Goal: Task Accomplishment & Management: Complete application form

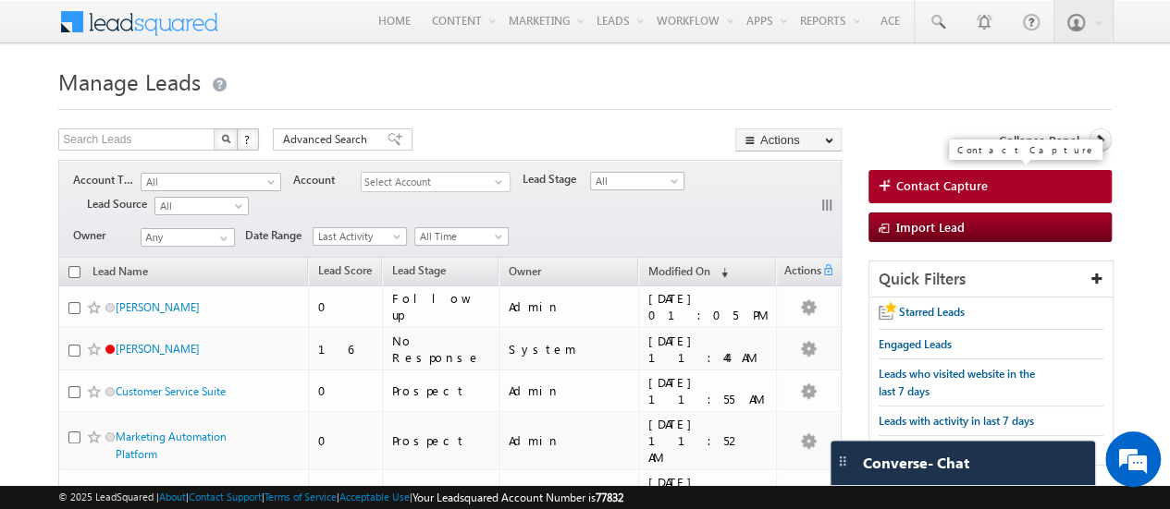
click at [906, 190] on span "Contact Capture" at bounding box center [942, 186] width 92 height 17
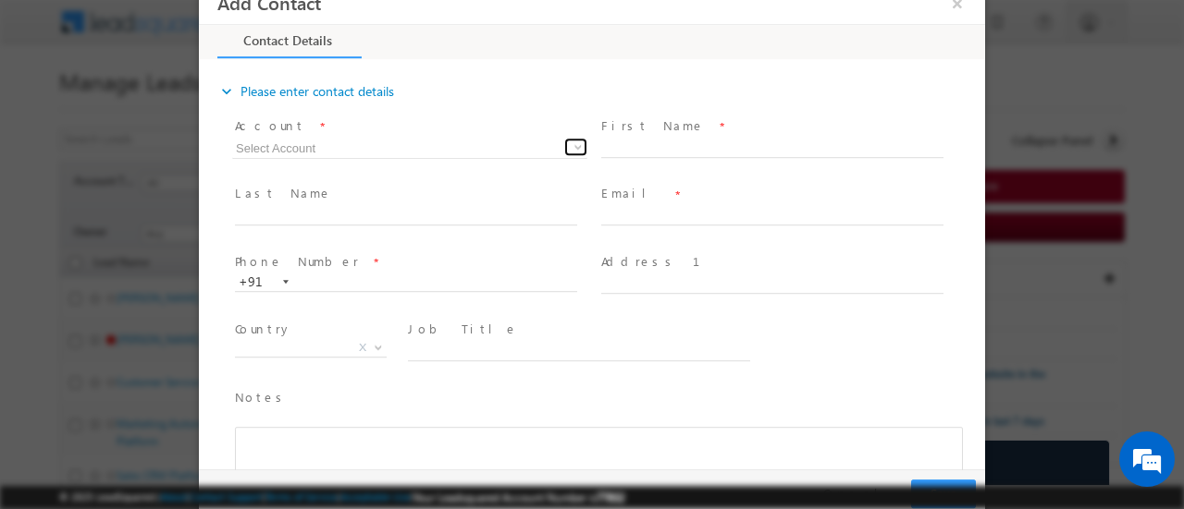
click at [577, 147] on span at bounding box center [578, 147] width 15 height 15
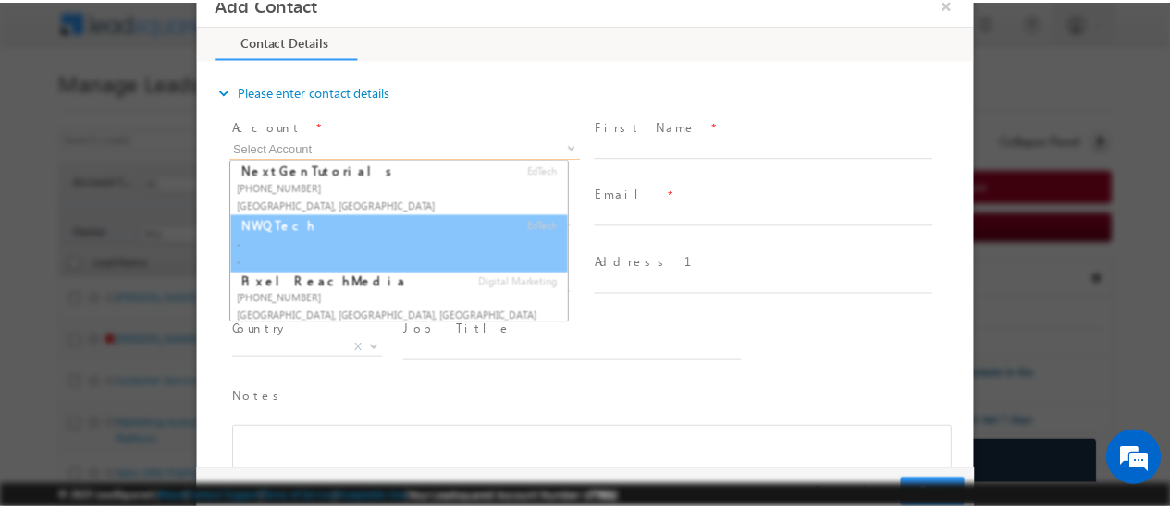
scroll to position [940, 0]
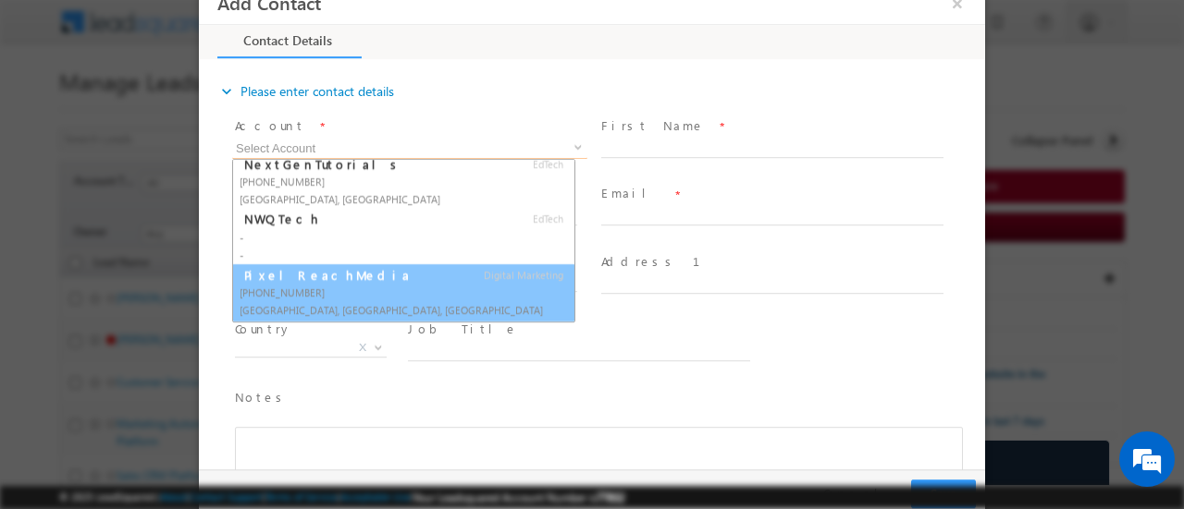
click at [411, 284] on div "+91-8987787678" at bounding box center [403, 293] width 328 height 18
type input "PixelReachMedia"
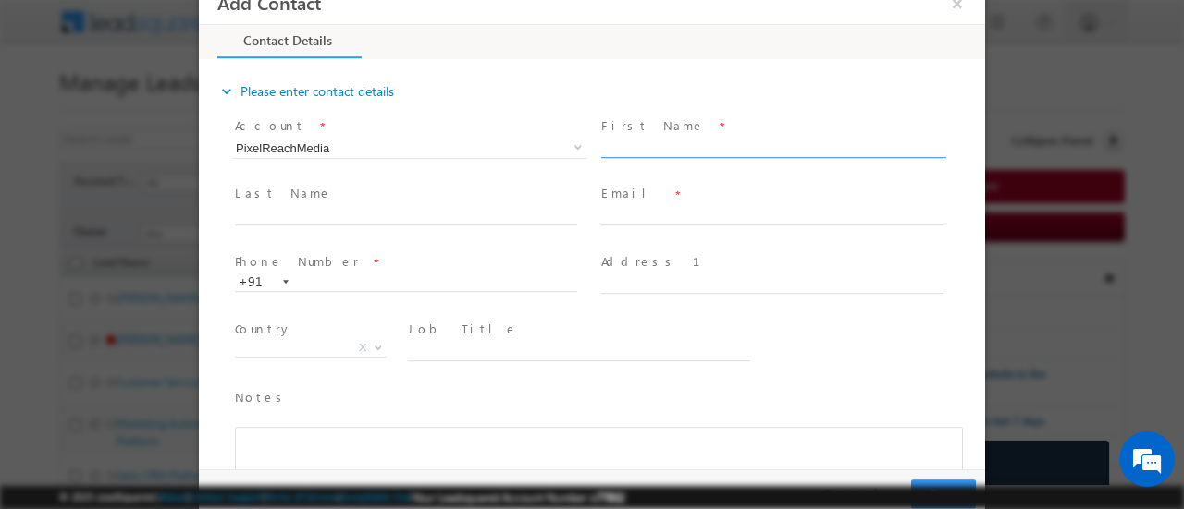
click at [644, 140] on input "text" at bounding box center [772, 149] width 342 height 18
click at [958, 11] on button "×" at bounding box center [956, 3] width 31 height 34
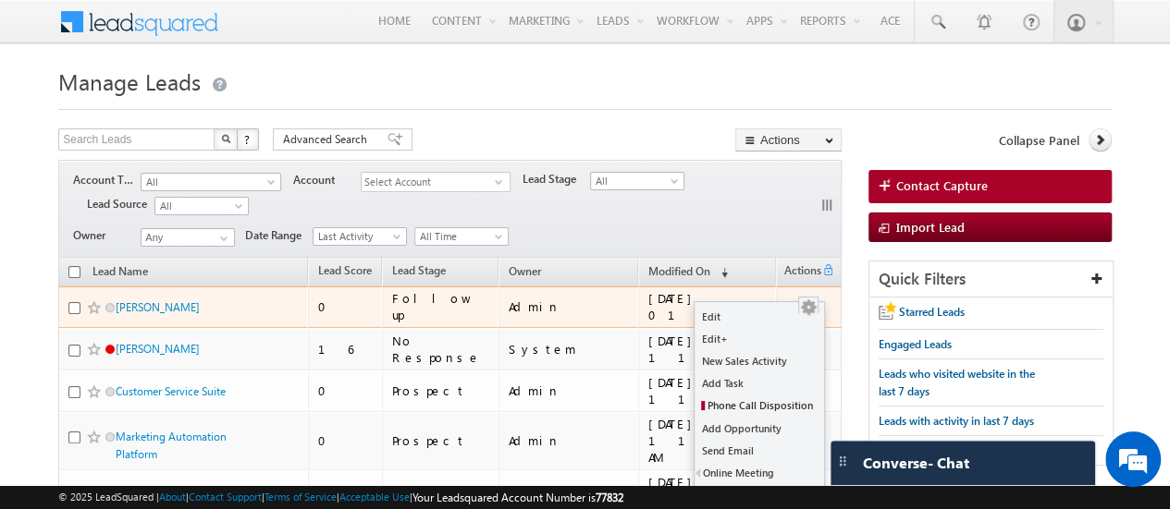
click at [817, 298] on div at bounding box center [808, 307] width 30 height 19
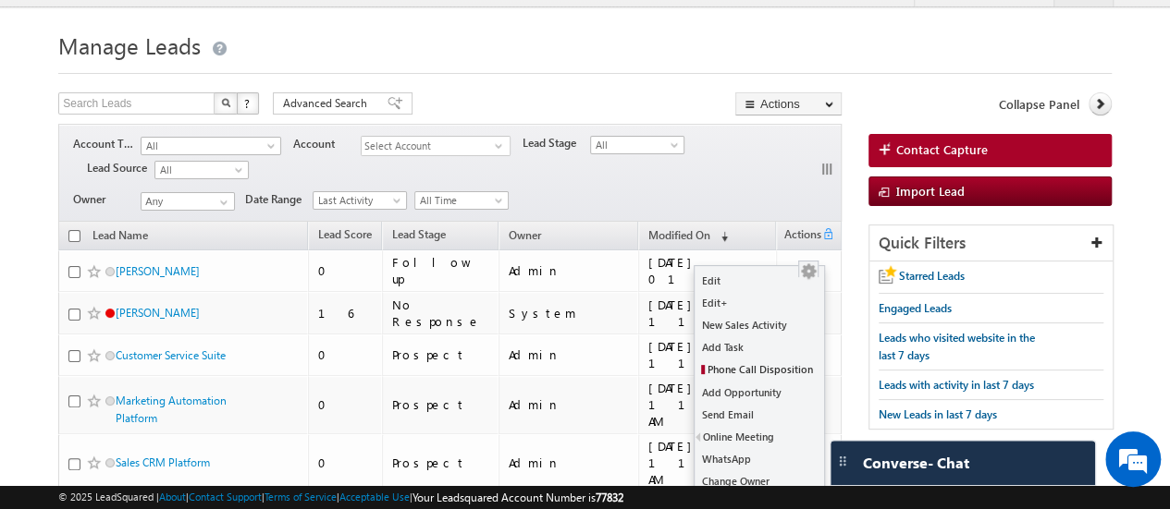
scroll to position [33, 0]
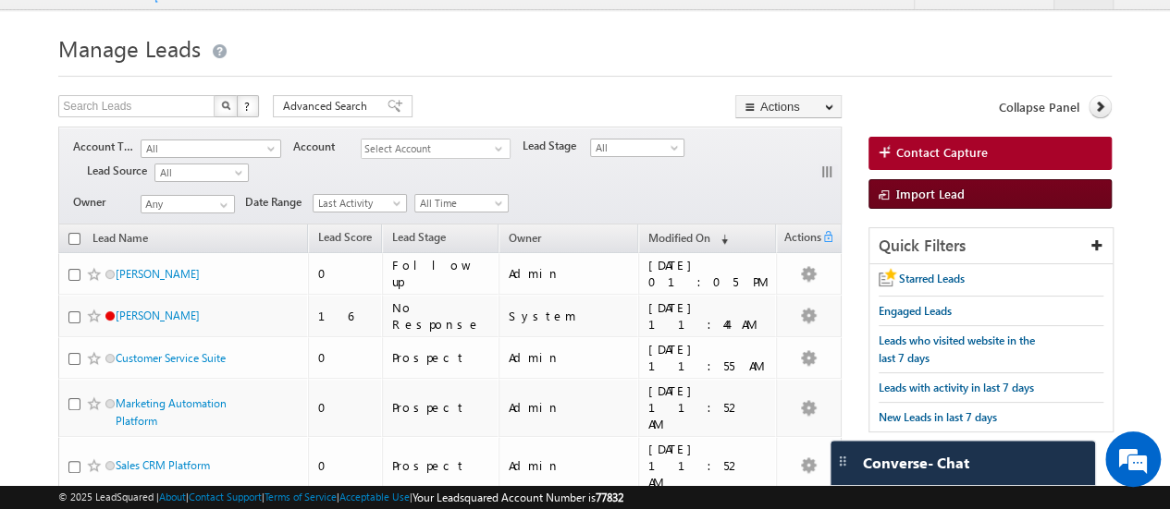
click at [984, 188] on link "Import Lead" at bounding box center [989, 194] width 243 height 30
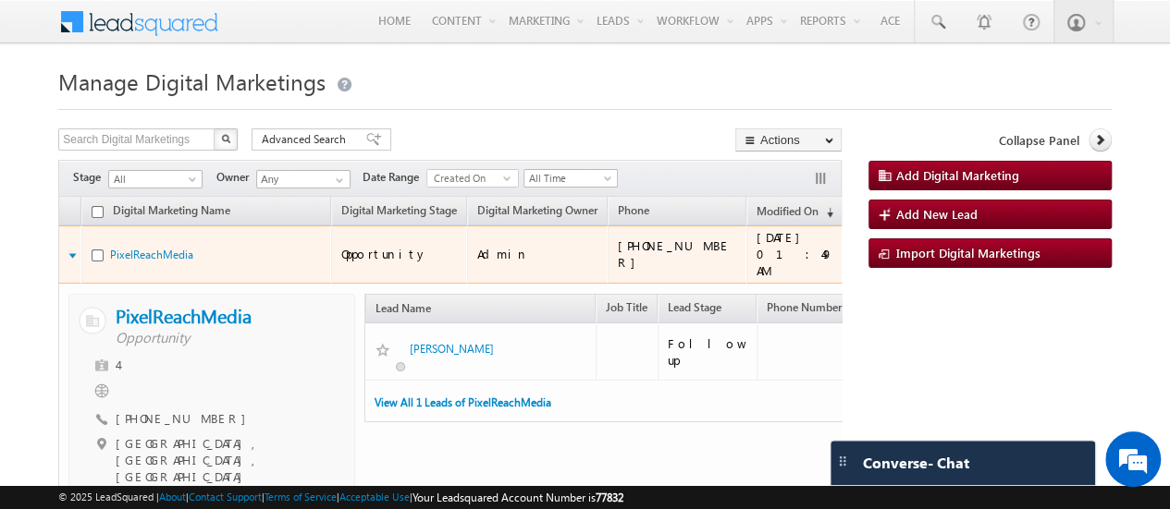
drag, startPoint x: 257, startPoint y: 294, endPoint x: 238, endPoint y: 299, distance: 20.0
click at [238, 304] on div "PixelReachMedia Opportunity" at bounding box center [212, 313] width 266 height 18
click at [267, 304] on div "PixelReachMedia Opportunity" at bounding box center [212, 313] width 266 height 18
drag, startPoint x: 267, startPoint y: 299, endPoint x: 216, endPoint y: 297, distance: 50.9
click at [214, 304] on div "PixelReachMedia Opportunity" at bounding box center [212, 313] width 266 height 18
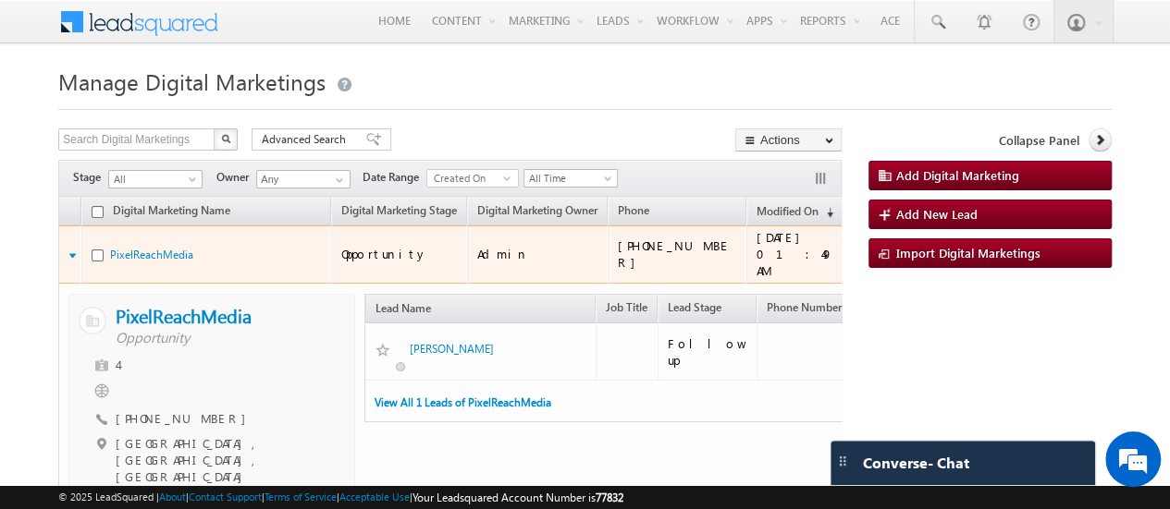
click at [207, 304] on link "PixelReachMedia" at bounding box center [184, 315] width 136 height 22
click at [274, 304] on div "PixelReachMedia Opportunity" at bounding box center [212, 313] width 266 height 18
drag, startPoint x: 218, startPoint y: 296, endPoint x: 263, endPoint y: 277, distance: 48.1
click at [263, 295] on div "PixelReachMedia Opportunity 4 +91-8987787678" at bounding box center [211, 398] width 285 height 206
copy div "PixelReachMedia"
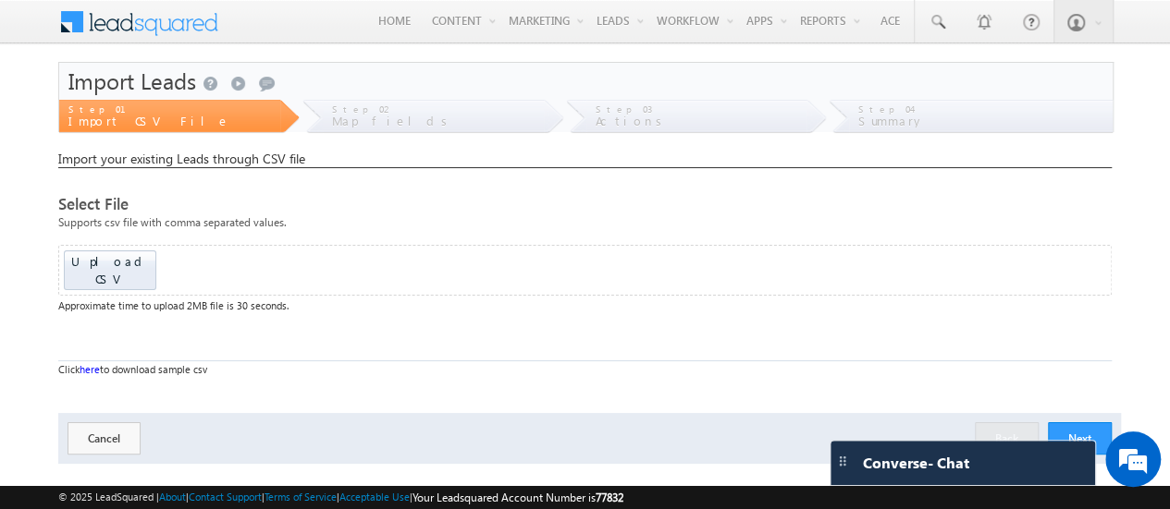
scroll to position [61, 0]
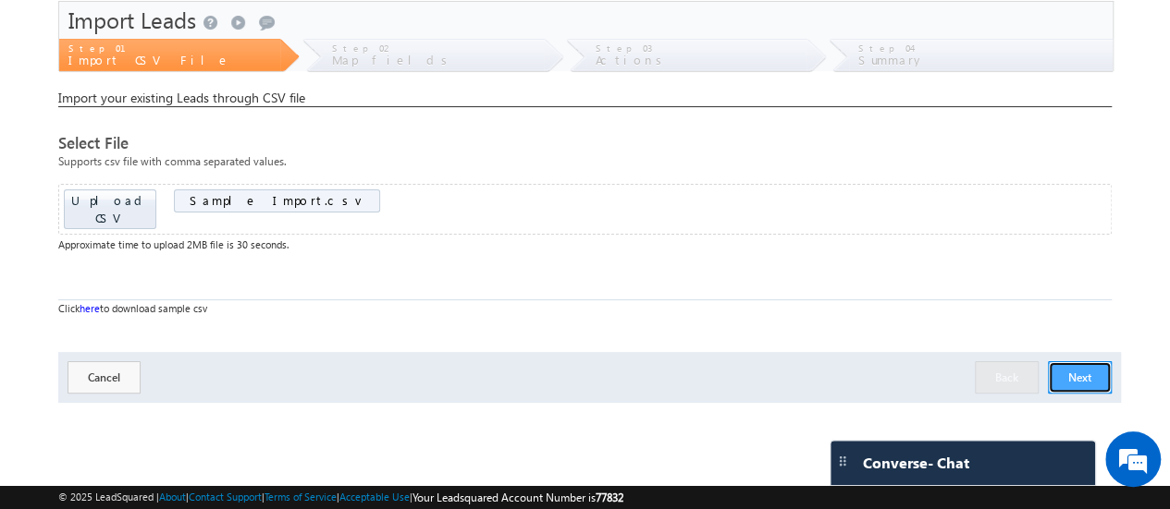
click at [1076, 362] on button "Next" at bounding box center [1080, 378] width 64 height 32
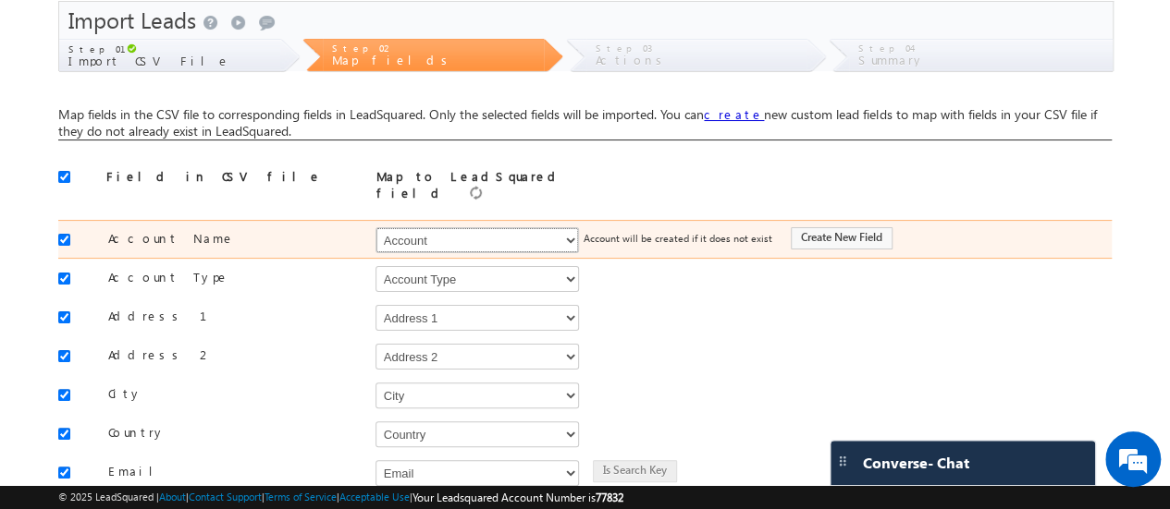
click at [568, 227] on select "Select Select Account Account Type Account Onwer Account Source Address 1 Addre…" at bounding box center [476, 240] width 203 height 26
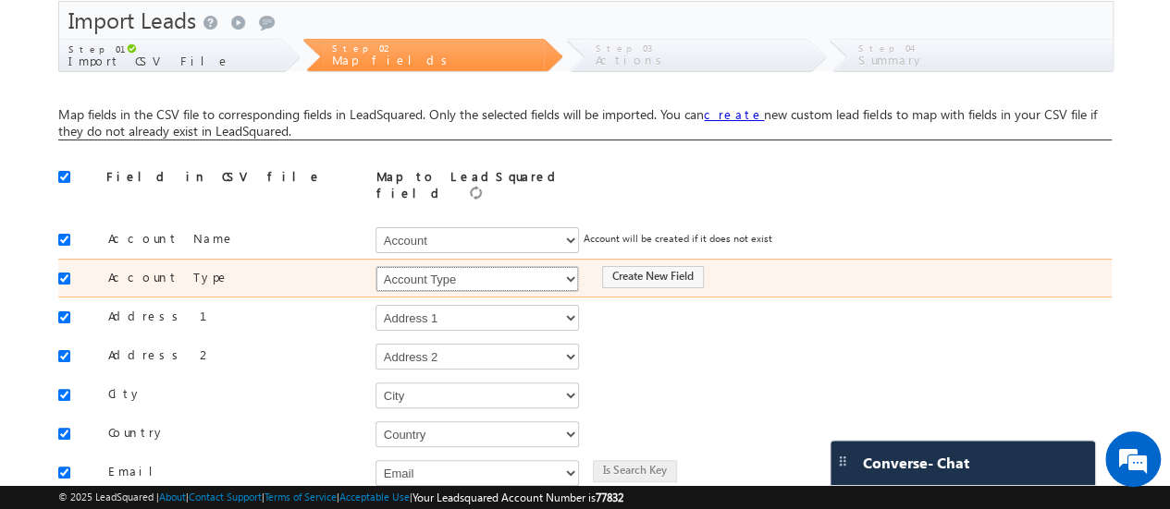
click at [563, 270] on select "Select Select Account Account Type Account Onwer Account Source Address 1 Addre…" at bounding box center [476, 279] width 203 height 26
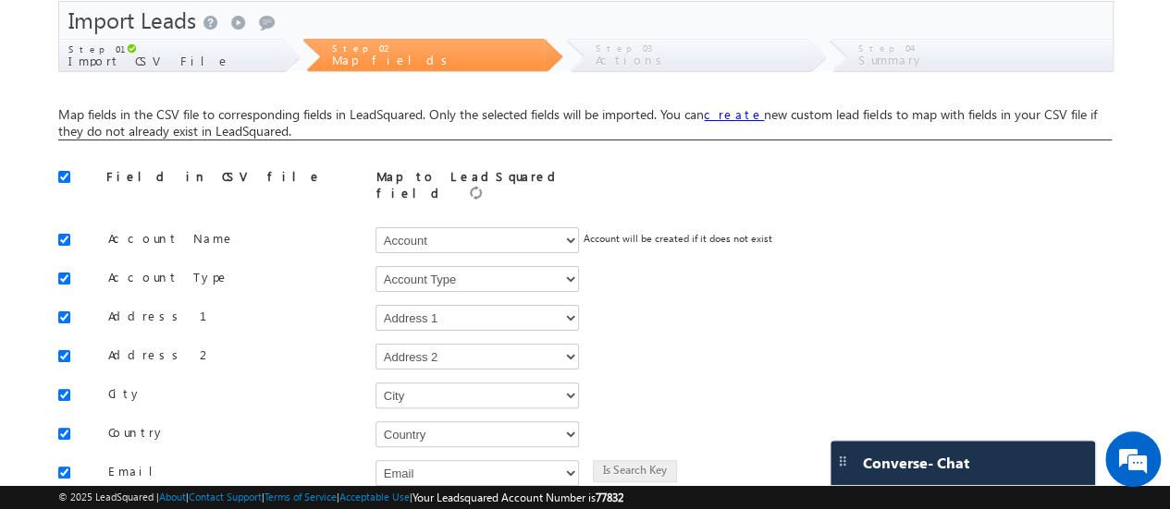
click at [604, 166] on div "Map fields in the CSV file to corresponding fields in LeadSquared. Only the sel…" at bounding box center [584, 481] width 1053 height 782
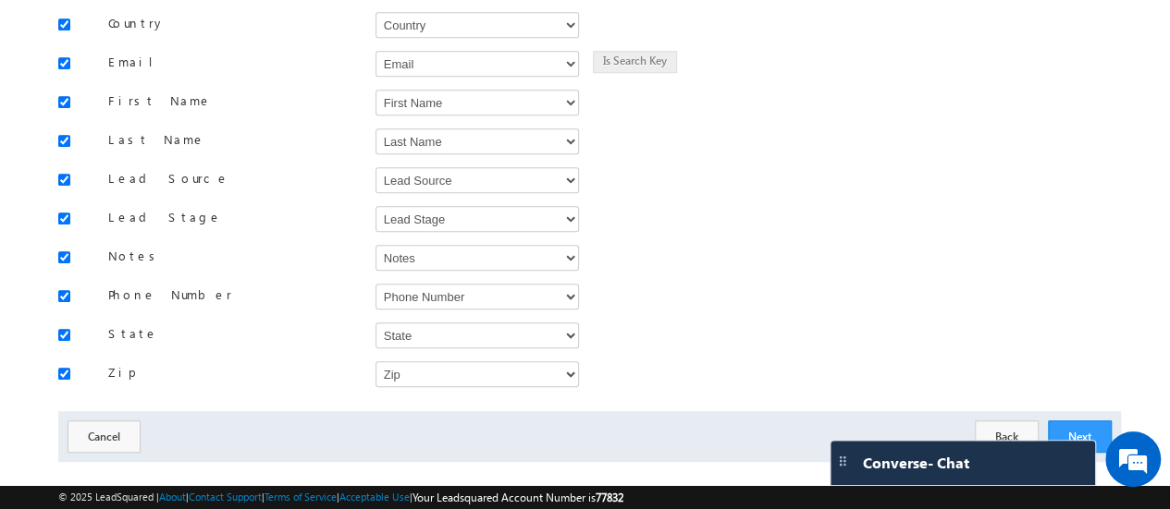
scroll to position [479, 0]
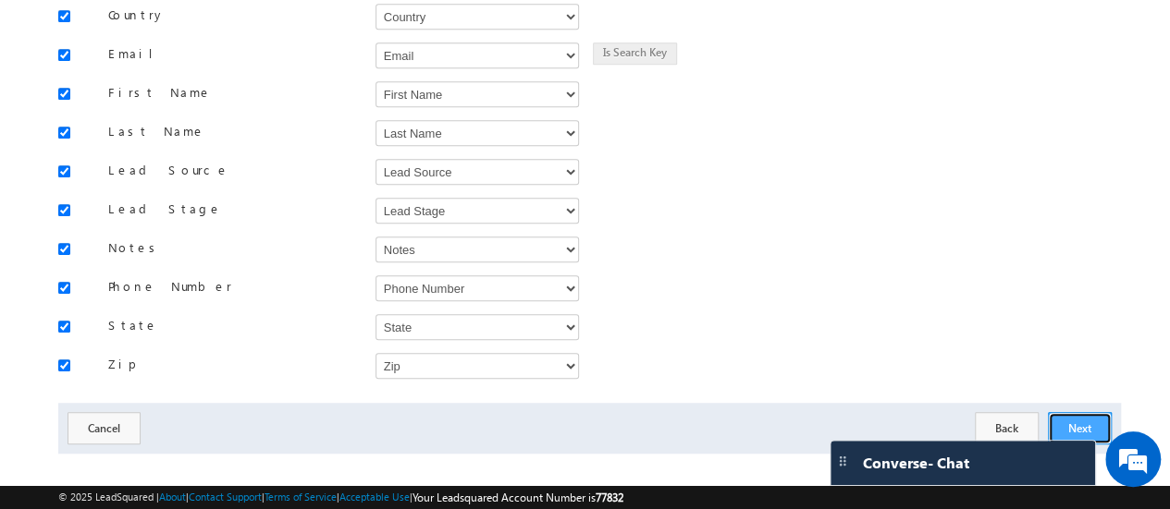
click at [1074, 412] on button "Next" at bounding box center [1080, 428] width 64 height 32
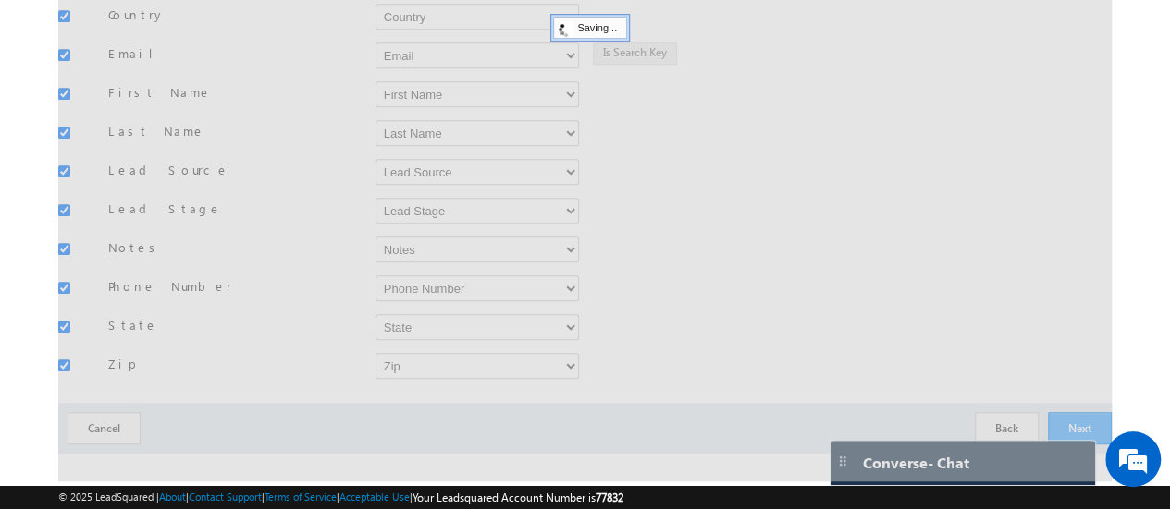
scroll to position [61, 0]
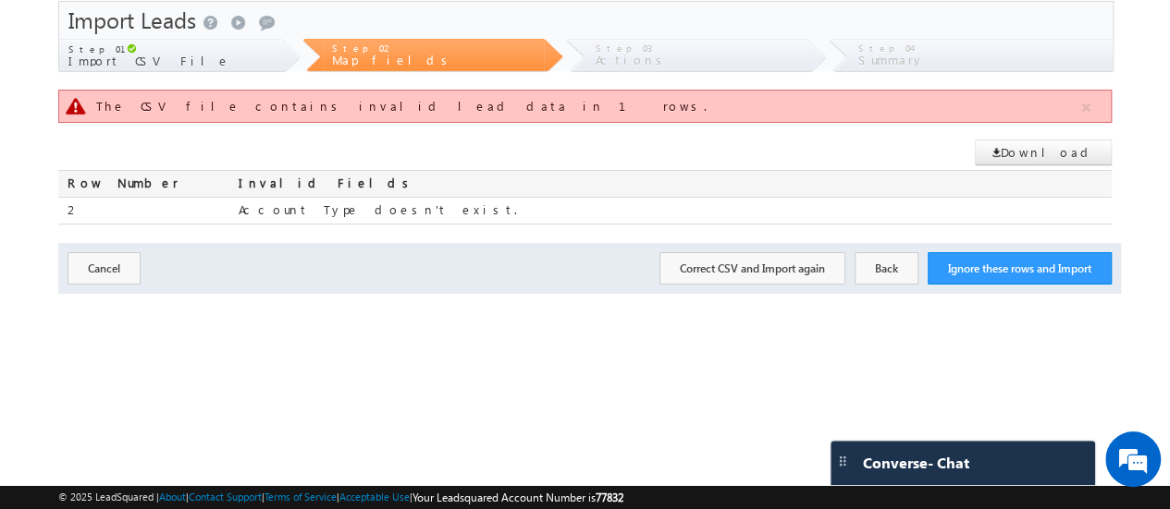
click at [181, 56] on div "Step 01 Import CSV File" at bounding box center [169, 56] width 221 height 34
click at [100, 255] on button "Cancel" at bounding box center [103, 268] width 73 height 32
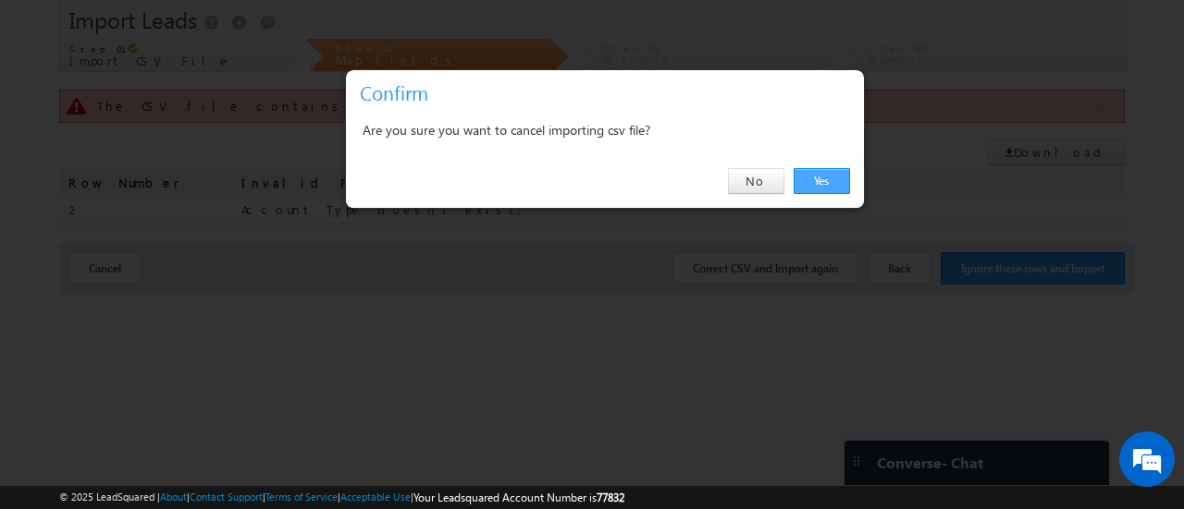
click at [816, 173] on link "Yes" at bounding box center [821, 181] width 56 height 26
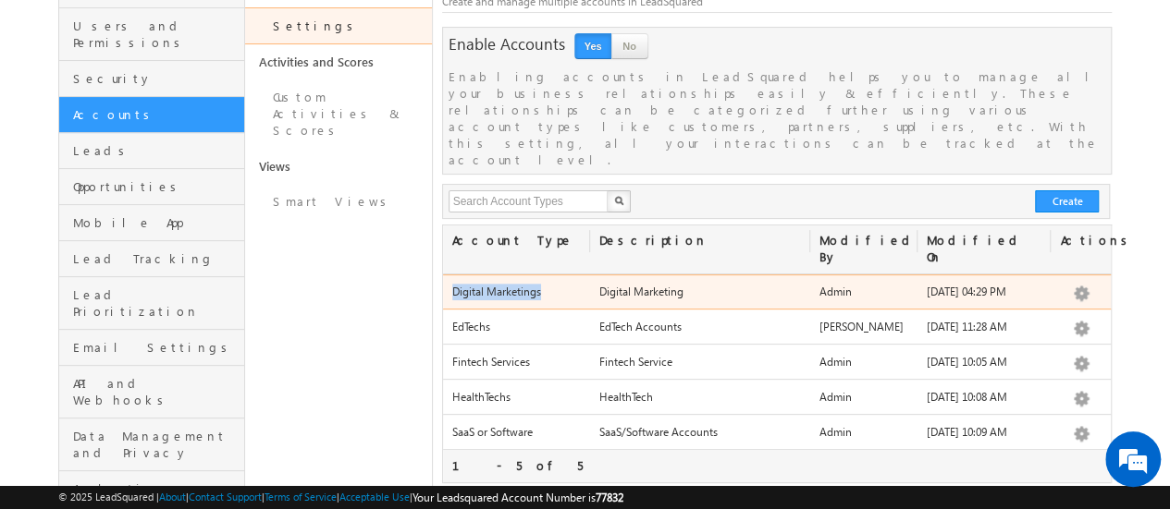
drag, startPoint x: 545, startPoint y: 227, endPoint x: 444, endPoint y: 223, distance: 100.9
click at [444, 283] on div "Digital Marketings" at bounding box center [516, 296] width 147 height 26
copy div "Digital Marketings"
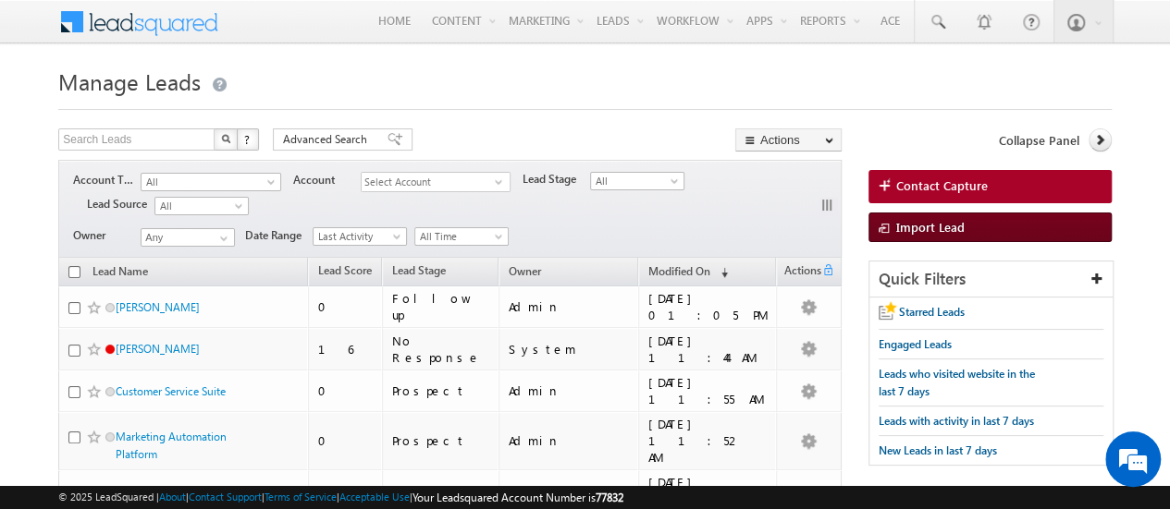
click at [1000, 218] on link "Import Lead" at bounding box center [989, 228] width 243 height 30
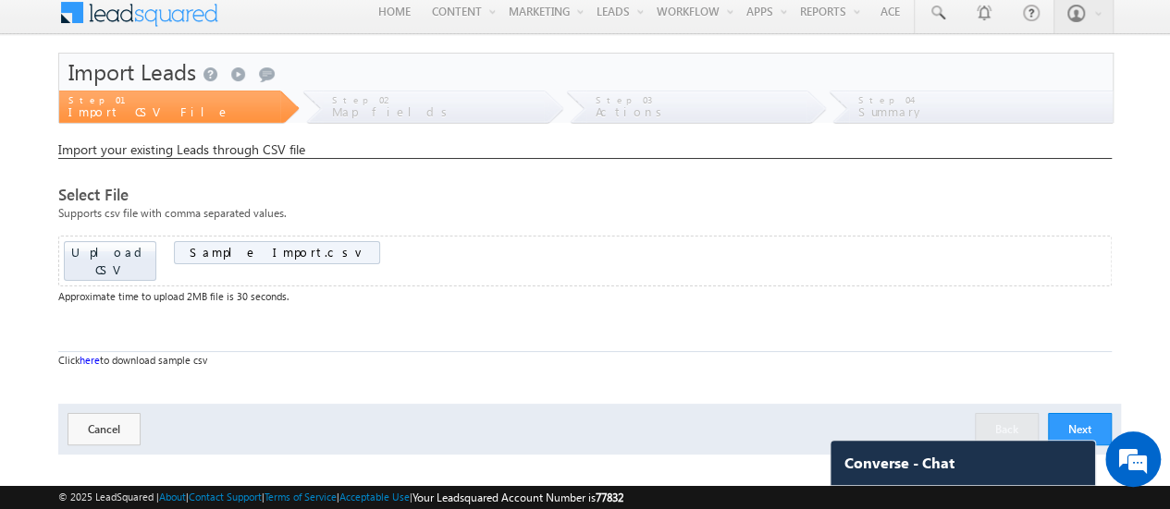
scroll to position [11, 0]
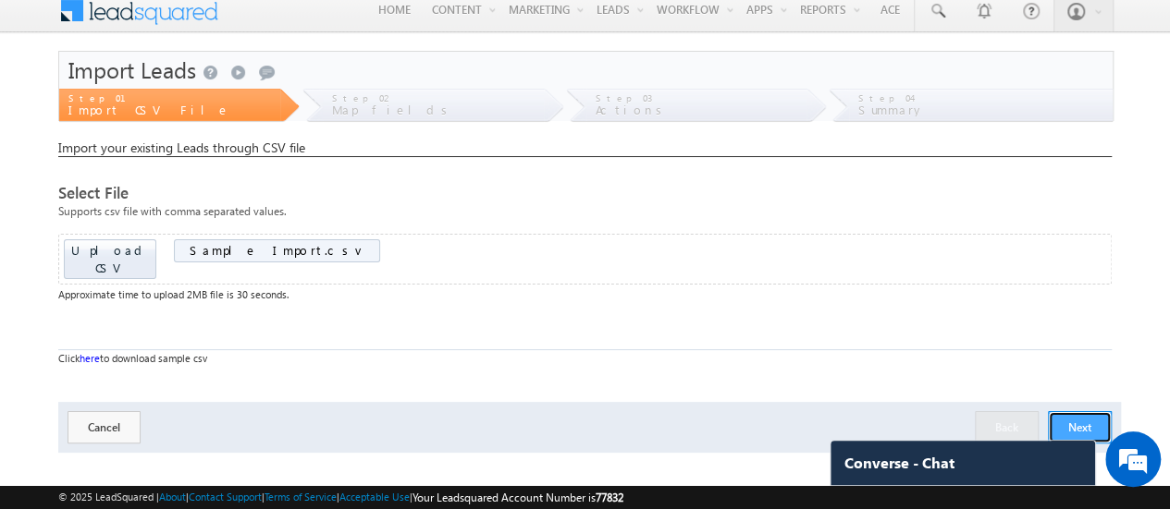
click at [1078, 411] on button "Next" at bounding box center [1080, 427] width 64 height 32
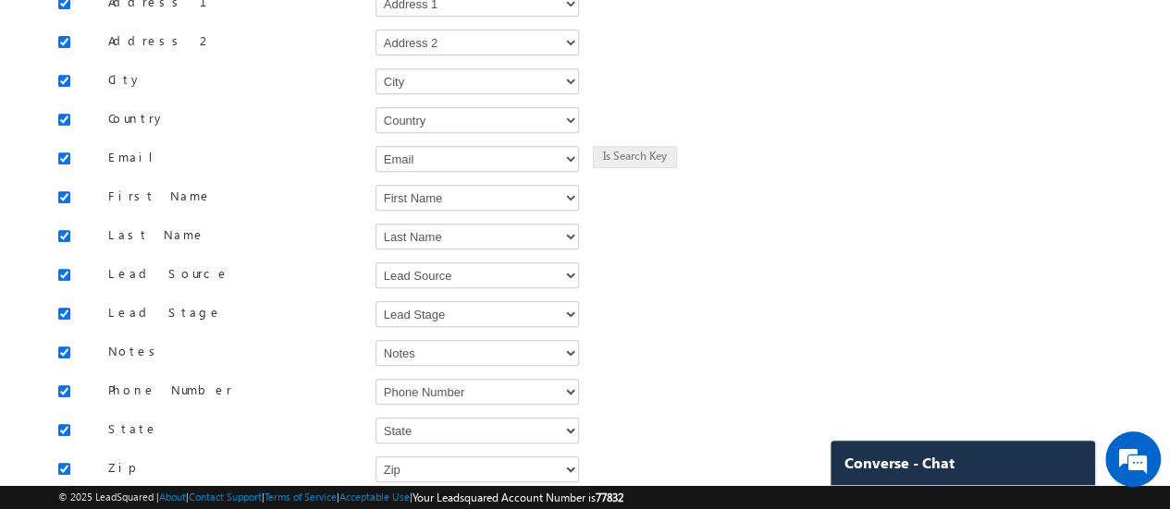
scroll to position [479, 0]
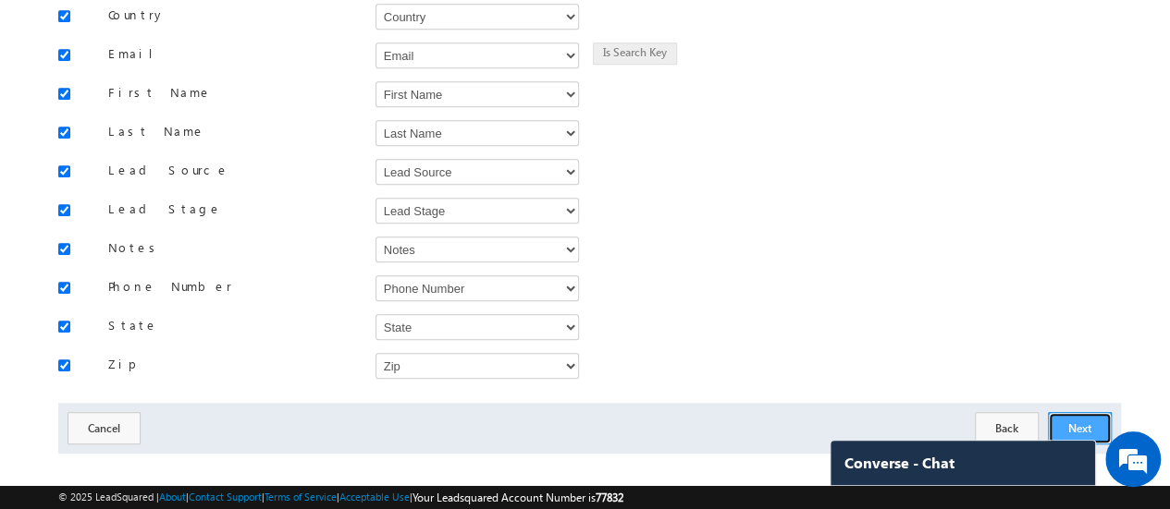
click at [1080, 412] on button "Next" at bounding box center [1080, 428] width 64 height 32
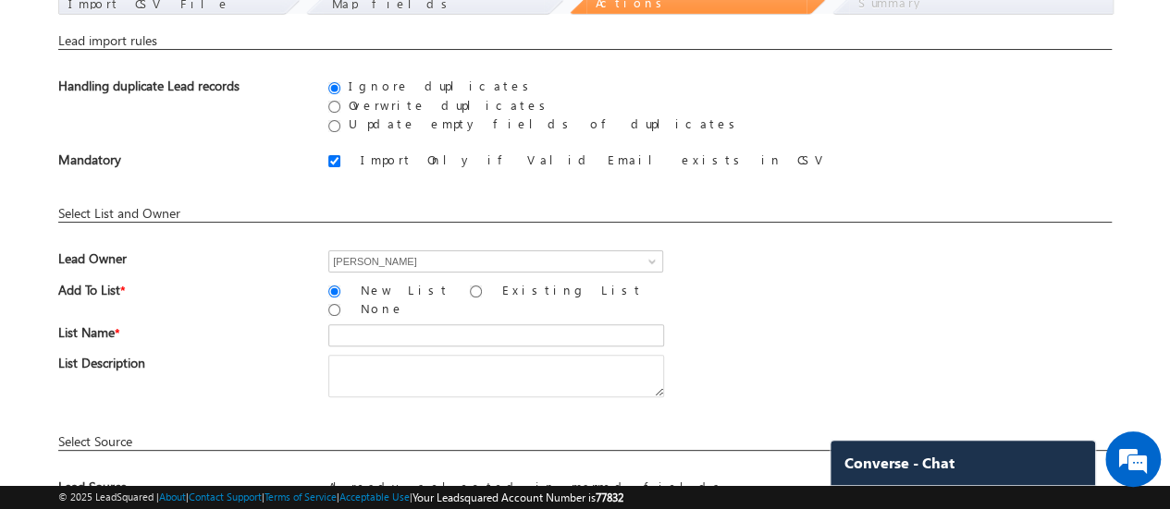
scroll to position [0, 0]
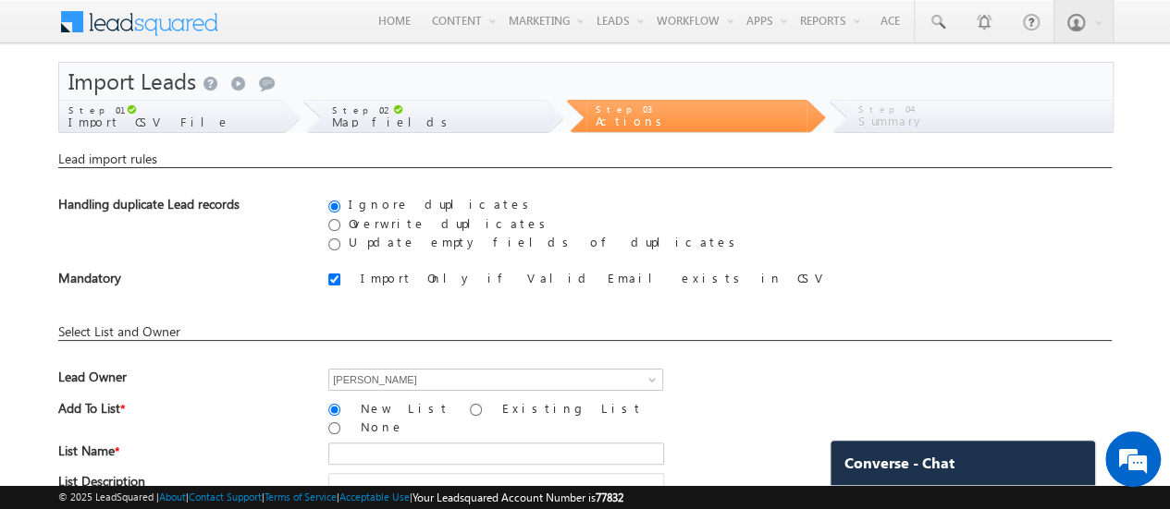
click at [451, 124] on div "Step 02 Map fields" at bounding box center [433, 117] width 221 height 34
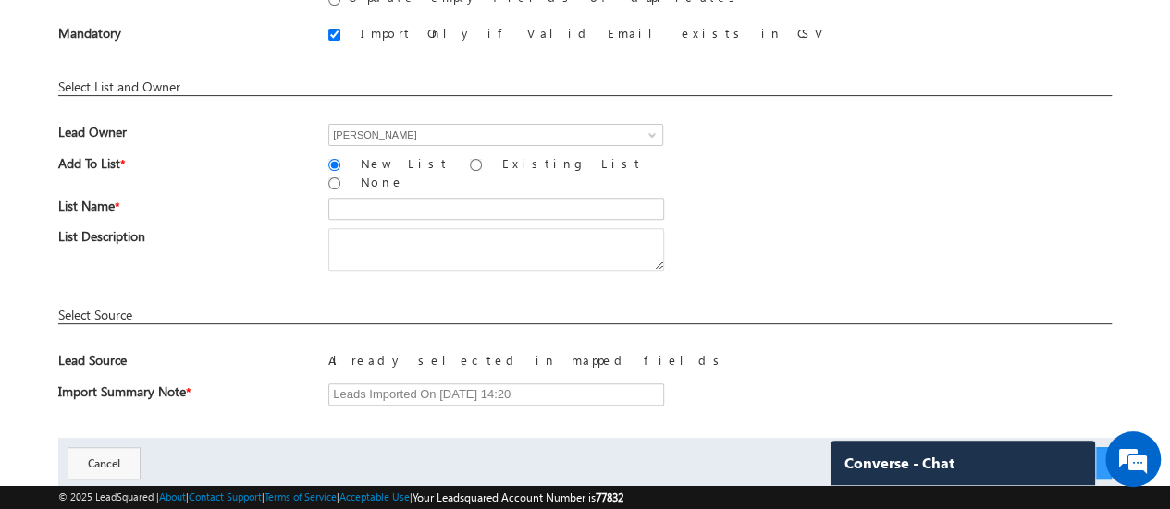
scroll to position [284, 0]
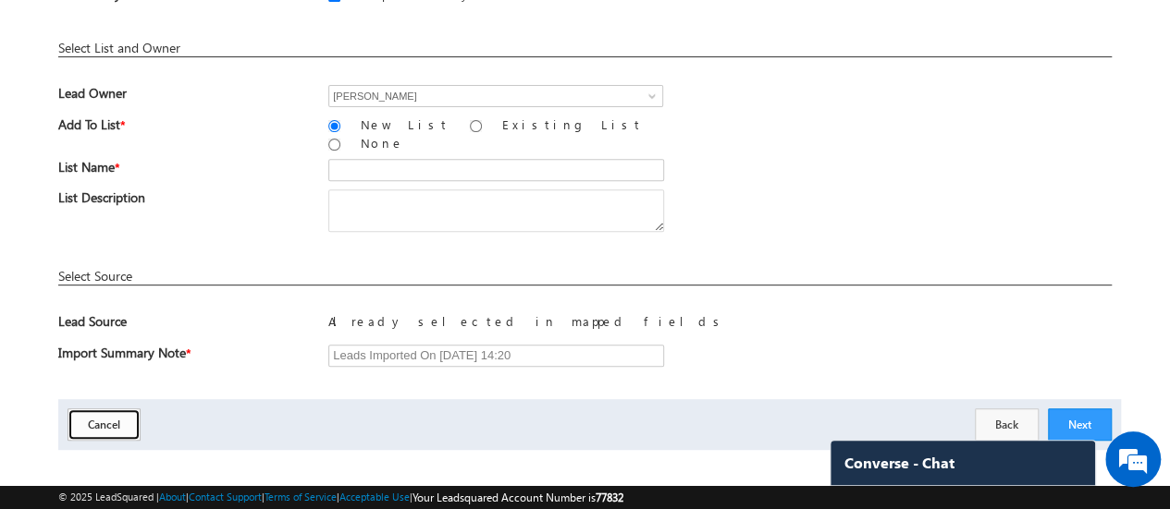
click at [124, 409] on button "Cancel" at bounding box center [103, 425] width 73 height 32
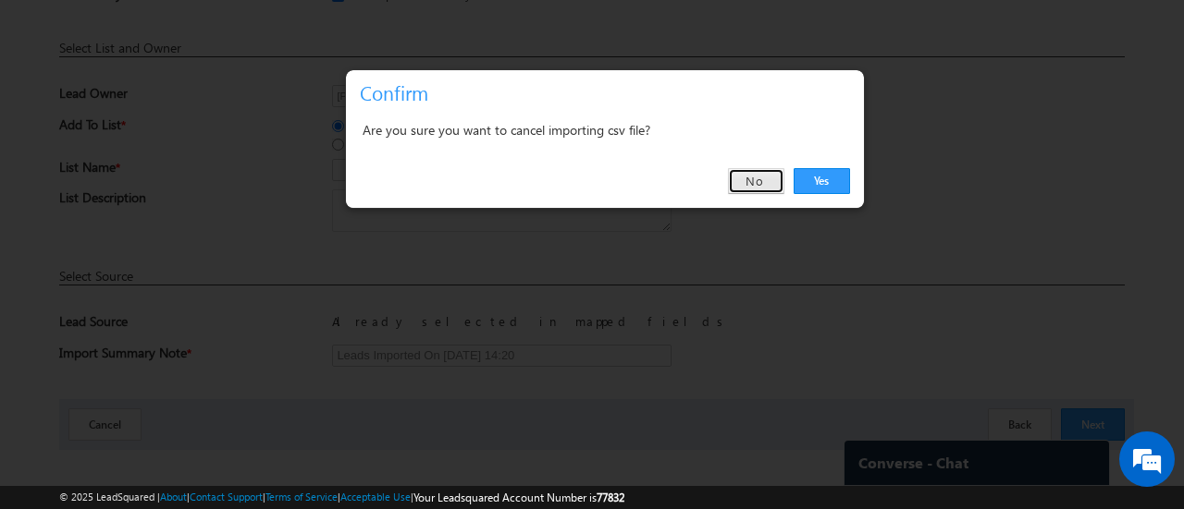
click at [764, 178] on link "No" at bounding box center [756, 181] width 56 height 26
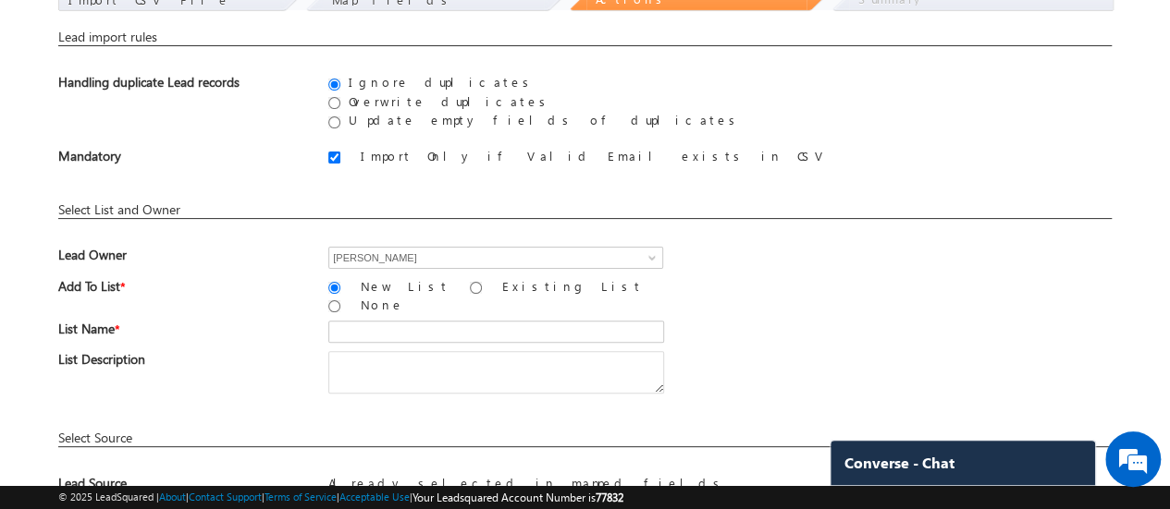
scroll to position [121, 0]
click at [385, 156] on label "Import Only if Valid Email exists in CSV" at bounding box center [591, 157] width 472 height 16
click at [340, 156] on input "Import Only if Valid Email exists in CSV" at bounding box center [334, 159] width 12 height 12
click at [385, 156] on label "Import Only if Valid Email exists in CSV" at bounding box center [591, 157] width 472 height 16
click at [340, 156] on input "Import Only if Valid Email exists in CSV" at bounding box center [334, 159] width 12 height 12
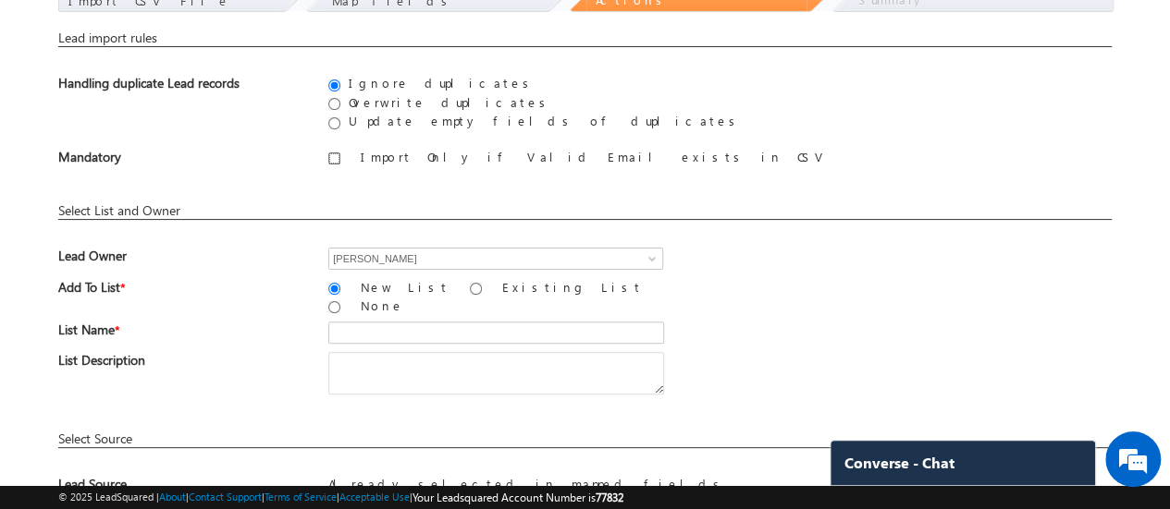
checkbox input "true"
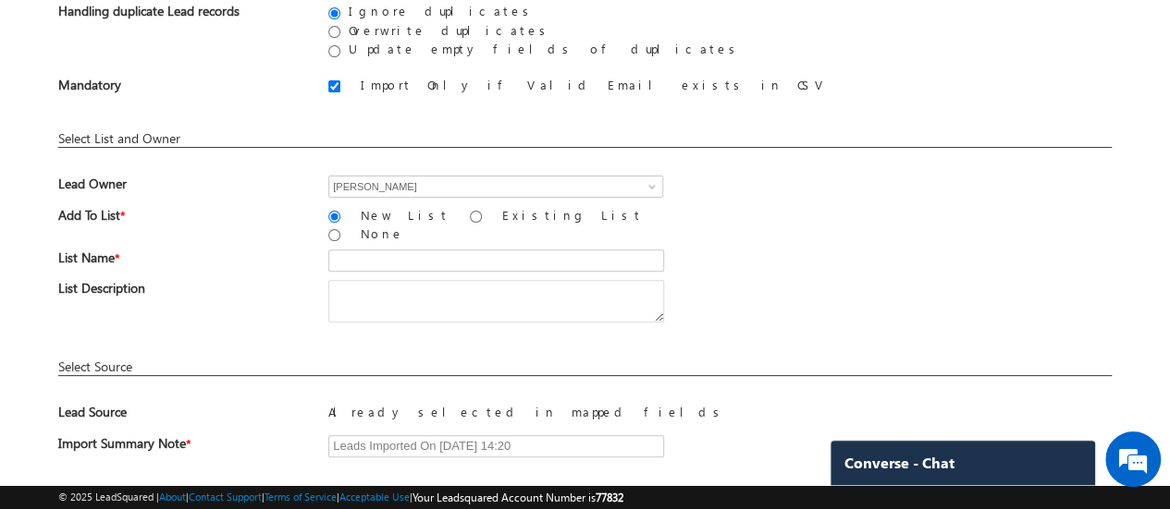
scroll to position [194, 0]
click at [470, 212] on input "Existing List" at bounding box center [476, 216] width 12 height 12
radio input "true"
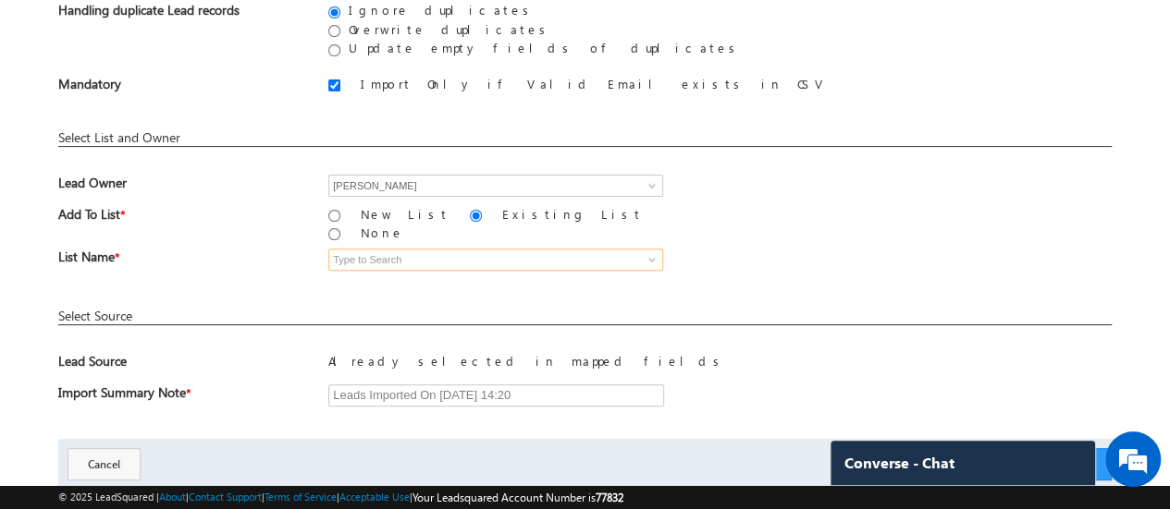
click at [441, 249] on input at bounding box center [495, 260] width 335 height 22
click at [649, 252] on span at bounding box center [651, 259] width 15 height 15
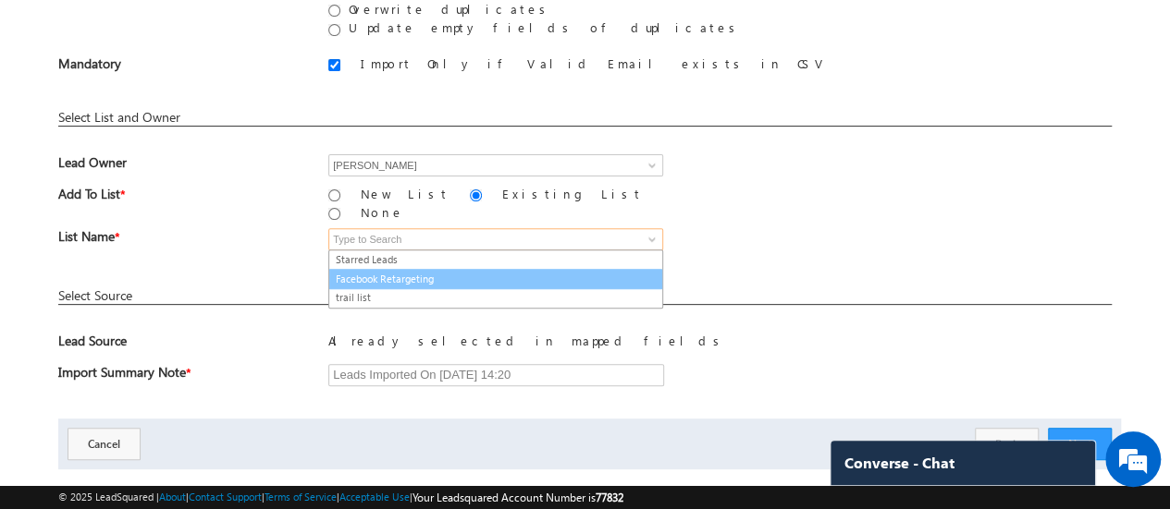
scroll to position [214, 0]
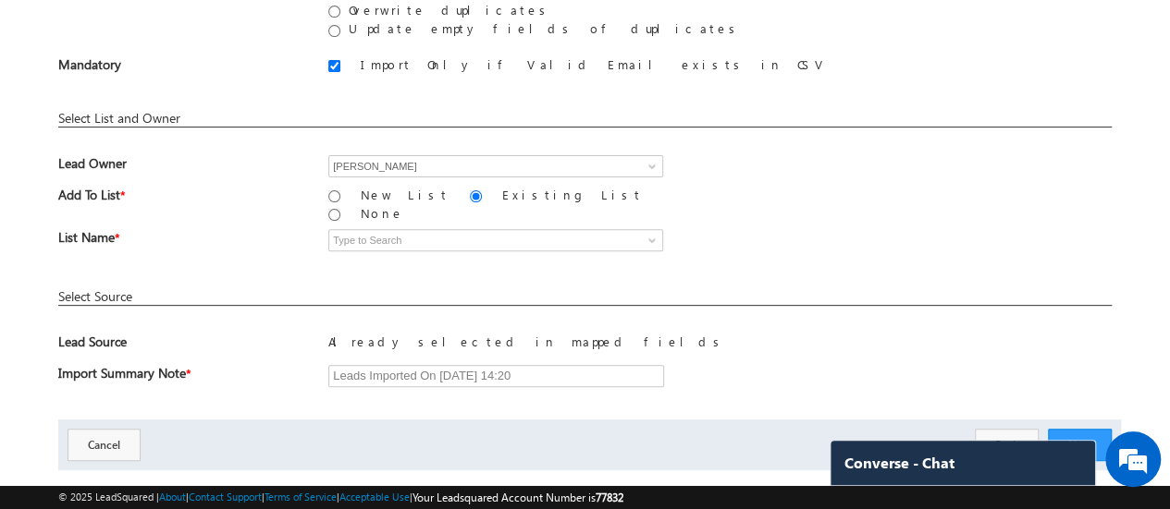
click at [238, 273] on div "Lead import rules You do not have permissions to update these leads. You do not…" at bounding box center [584, 169] width 1053 height 464
click at [331, 194] on input "New List" at bounding box center [334, 196] width 12 height 12
radio input "true"
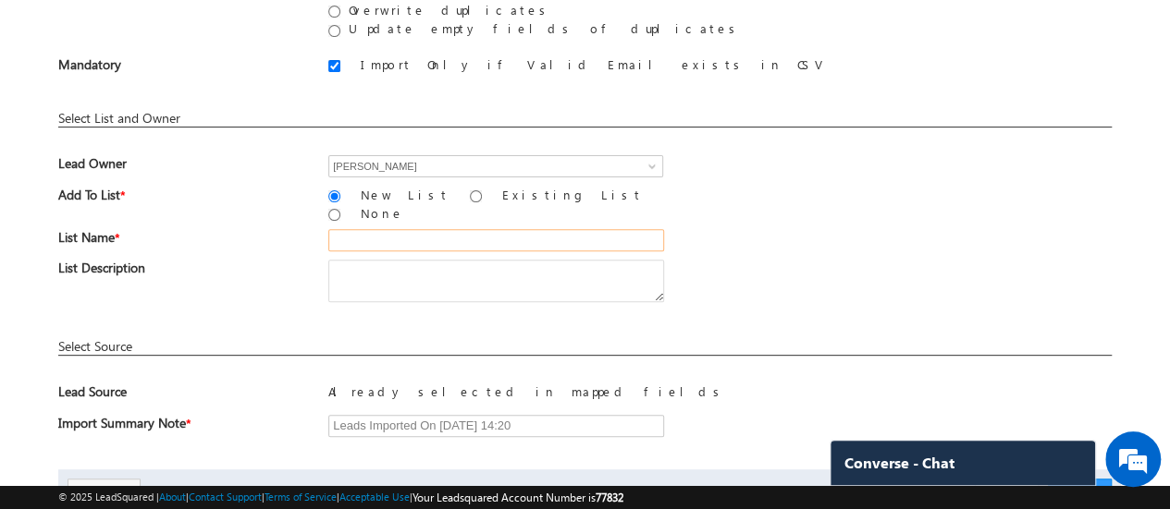
click at [399, 229] on input "text" at bounding box center [496, 240] width 336 height 22
type input "samplelist"
click at [295, 291] on div "List Description" at bounding box center [584, 285] width 1053 height 51
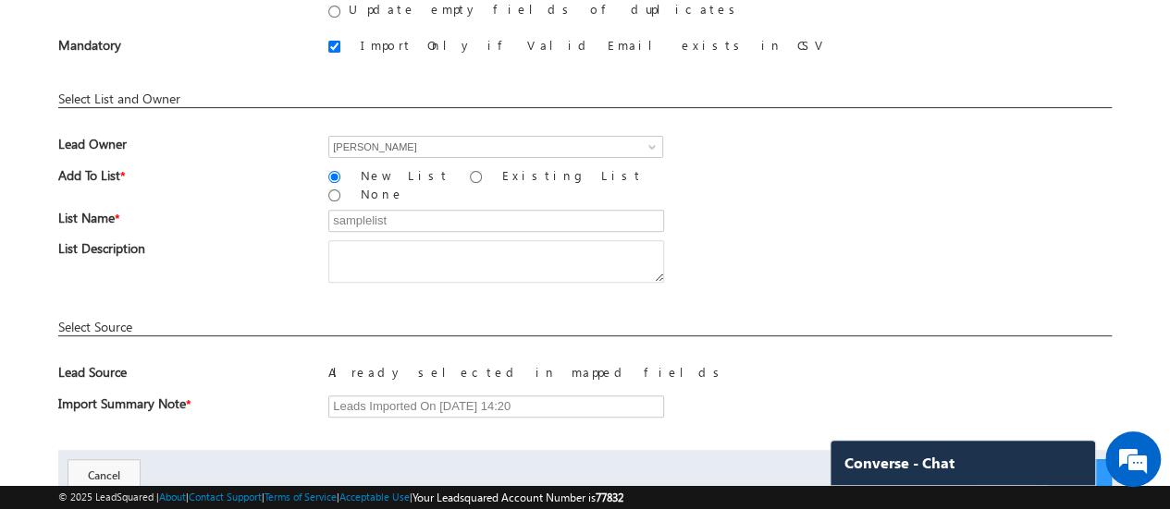
scroll to position [284, 0]
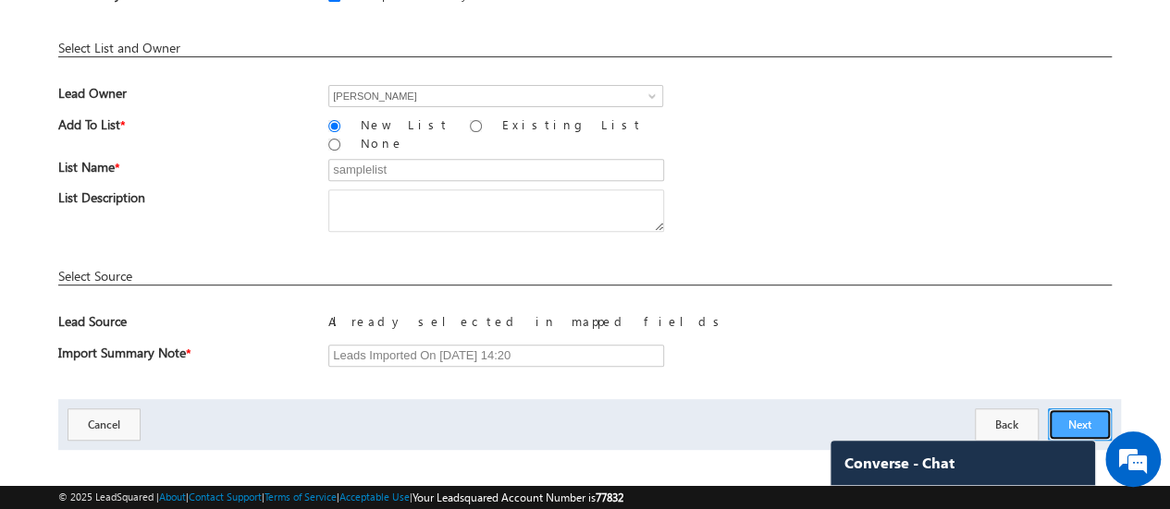
click at [1067, 411] on button "Next" at bounding box center [1080, 425] width 64 height 32
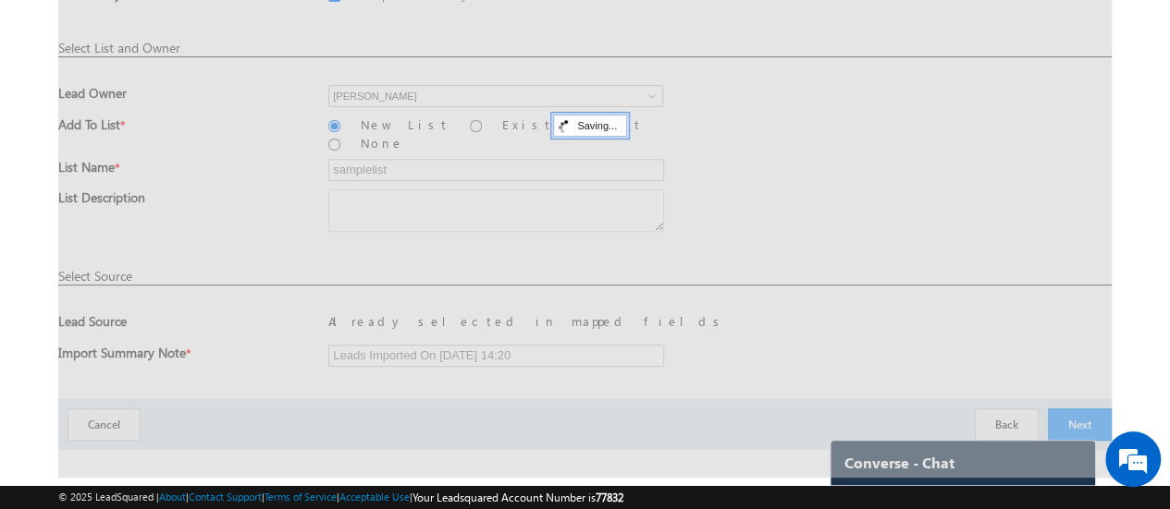
scroll to position [61, 0]
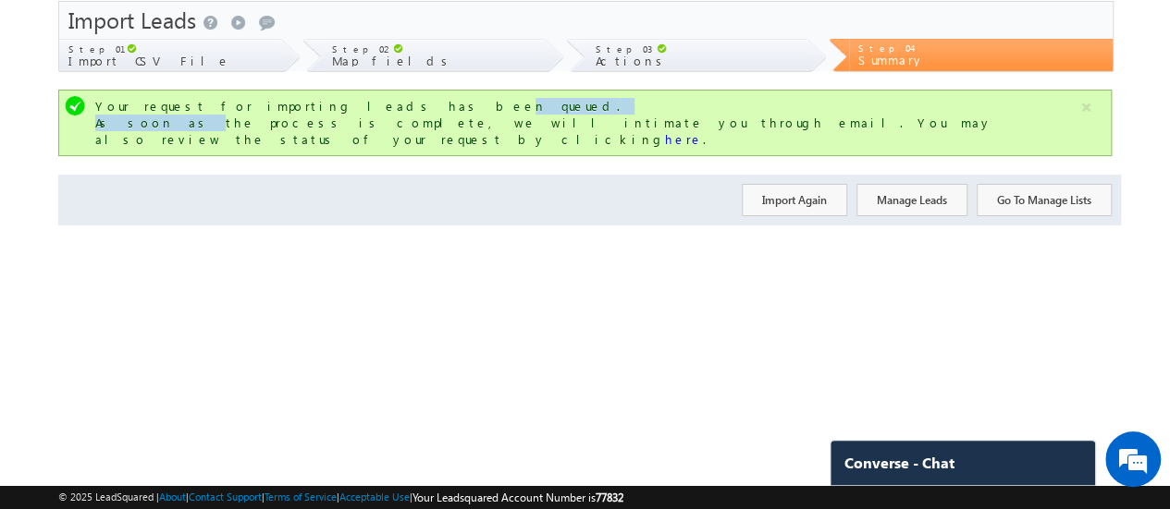
drag, startPoint x: 155, startPoint y: 117, endPoint x: 316, endPoint y: 104, distance: 161.5
click at [316, 104] on div "Your request for importing leads has been queued. As soon as the process is com…" at bounding box center [586, 123] width 983 height 50
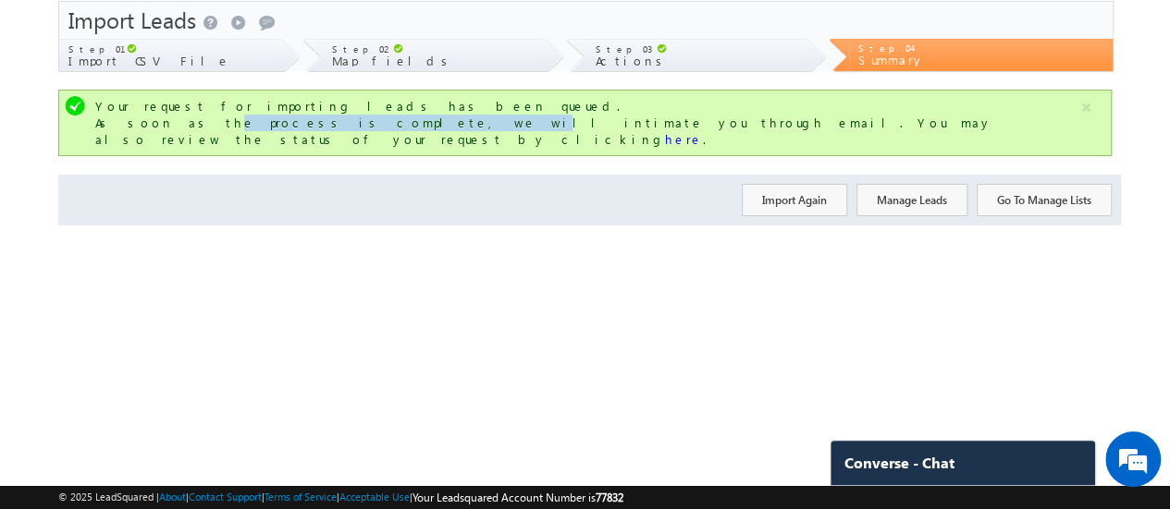
drag, startPoint x: 166, startPoint y: 125, endPoint x: 343, endPoint y: 114, distance: 177.9
click at [343, 114] on div "Your request for importing leads has been queued. As soon as the process is com…" at bounding box center [586, 123] width 983 height 50
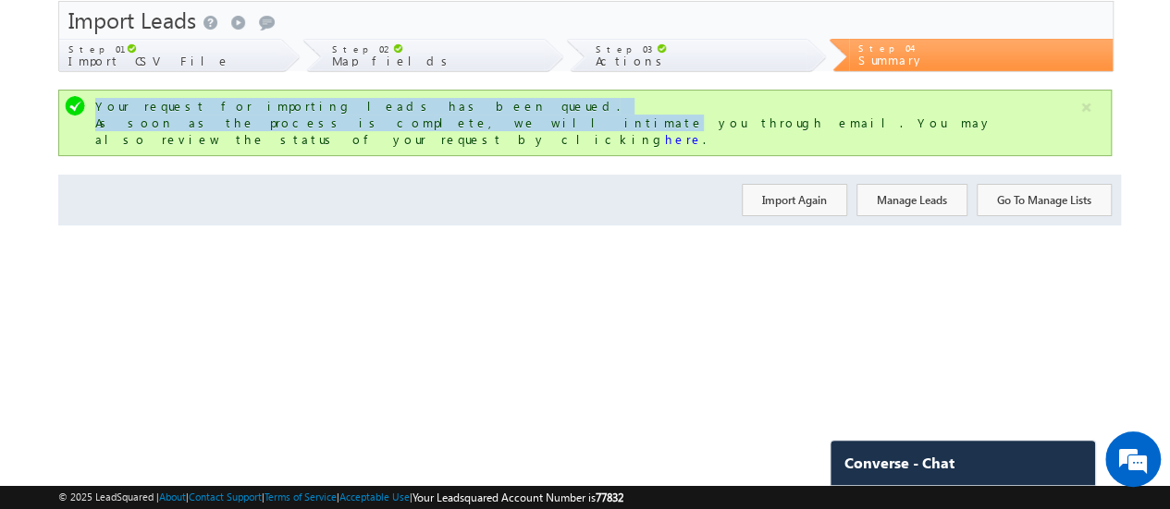
drag, startPoint x: 343, startPoint y: 114, endPoint x: 572, endPoint y: 108, distance: 229.4
click at [572, 108] on div "Your request for importing leads has been queued. As soon as the process is com…" at bounding box center [586, 123] width 983 height 50
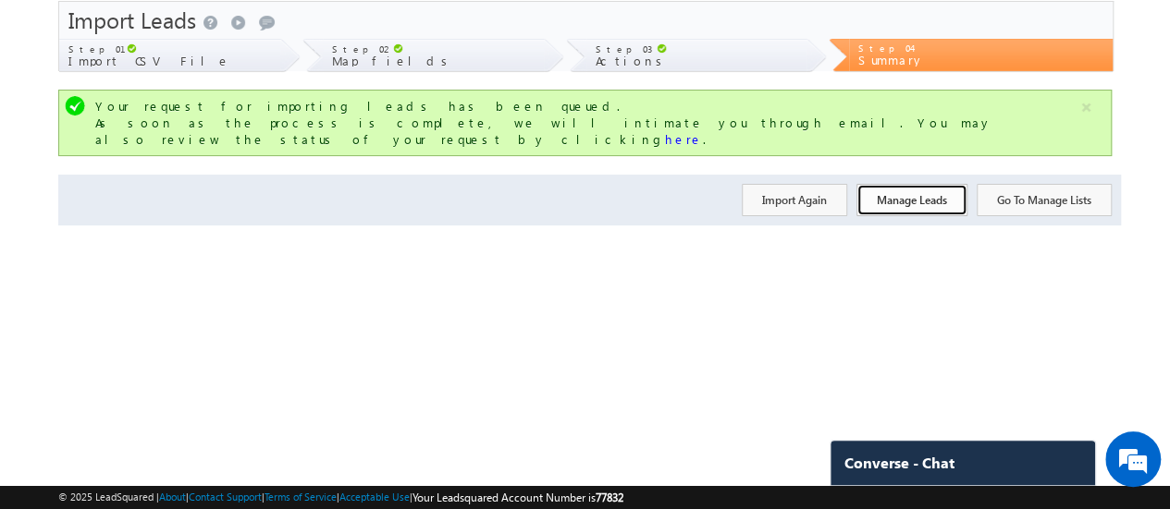
click at [865, 184] on button "Manage Leads" at bounding box center [911, 200] width 111 height 32
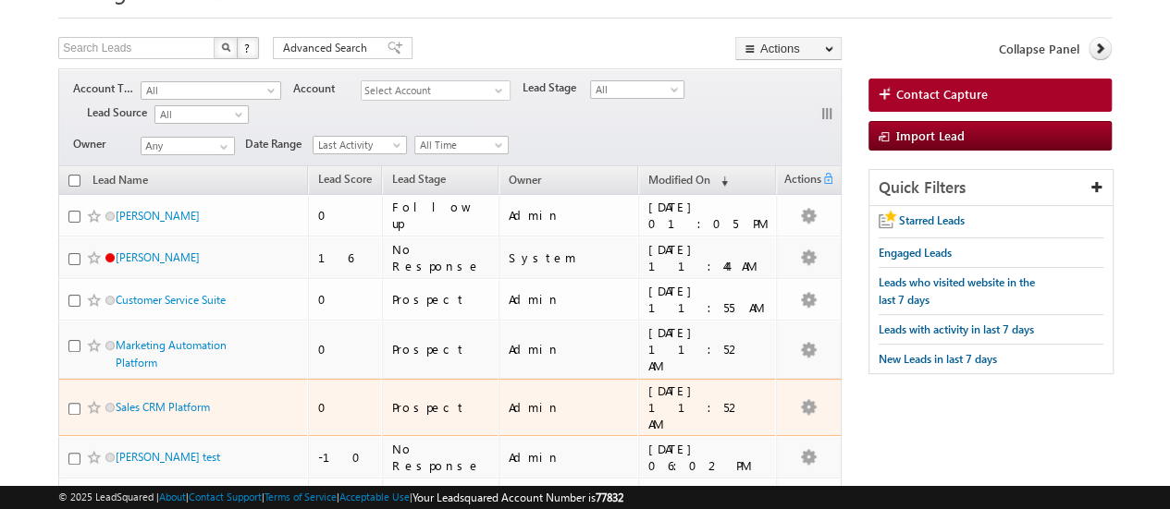
scroll to position [78, 0]
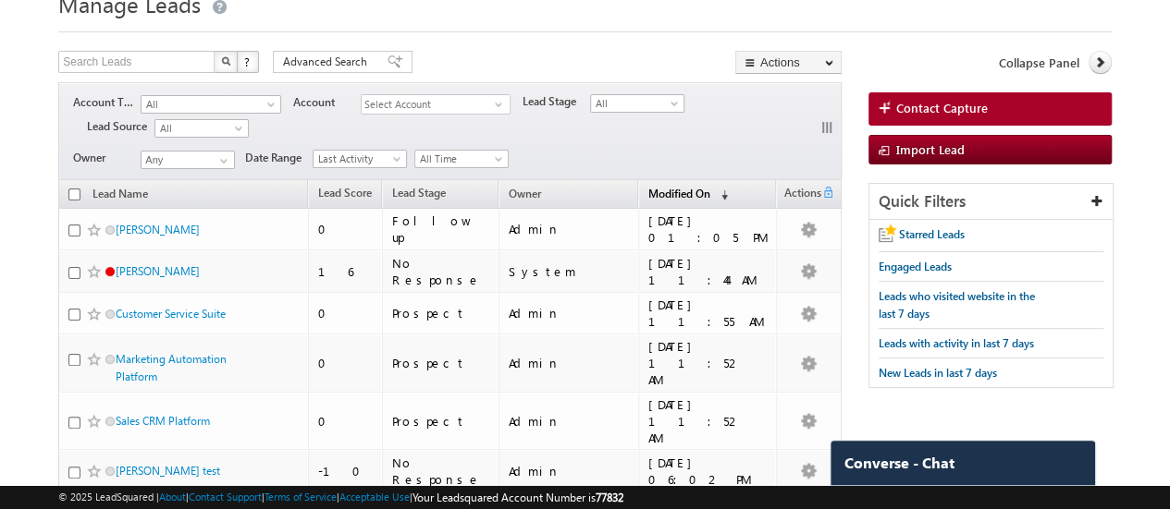
click at [683, 187] on span "Modified On" at bounding box center [679, 194] width 62 height 14
click at [683, 186] on span "Modified On" at bounding box center [679, 193] width 62 height 14
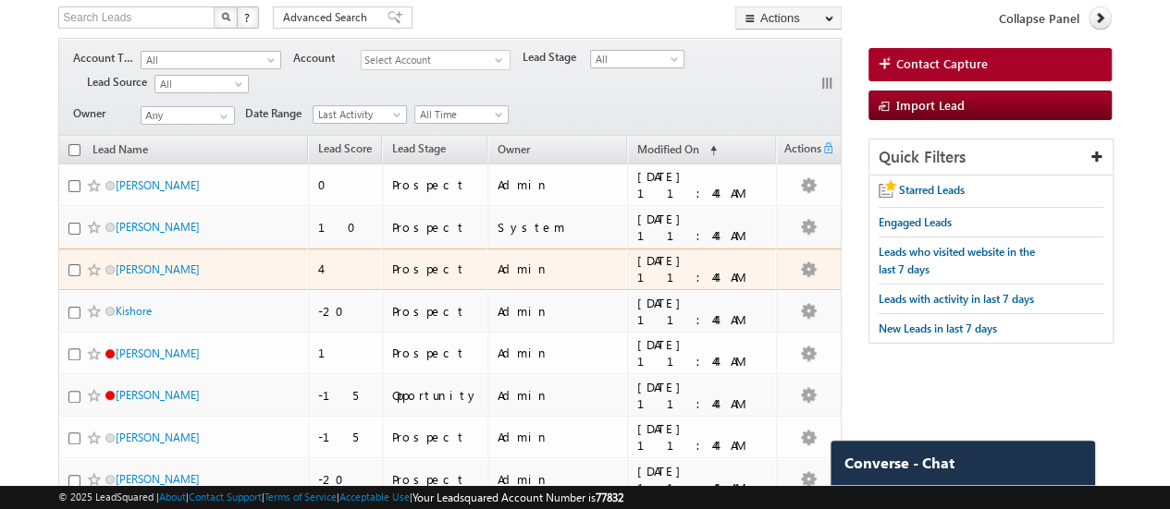
scroll to position [117, 0]
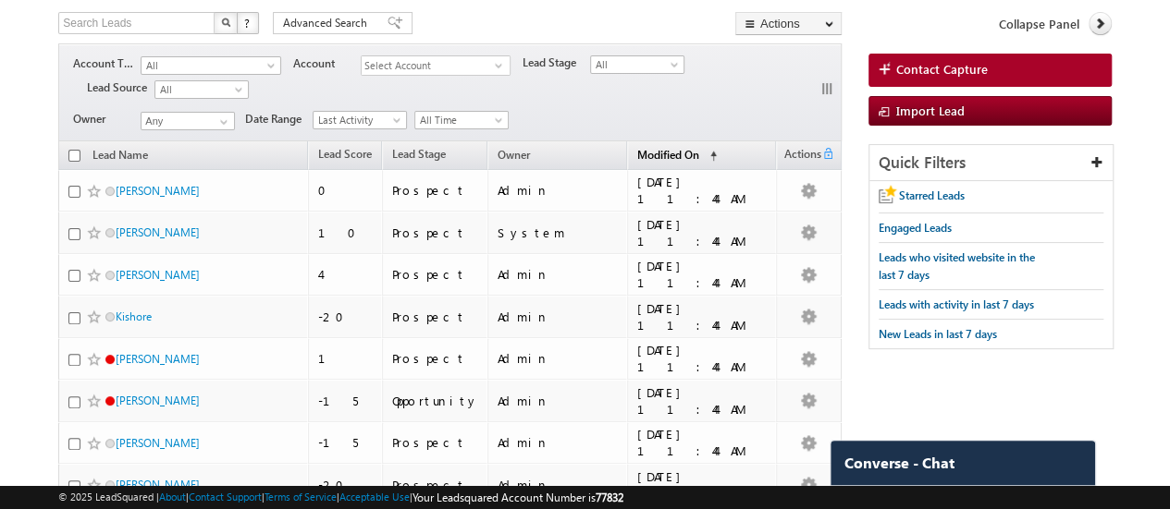
click at [702, 149] on span "(sorted ascending)" at bounding box center [709, 156] width 15 height 15
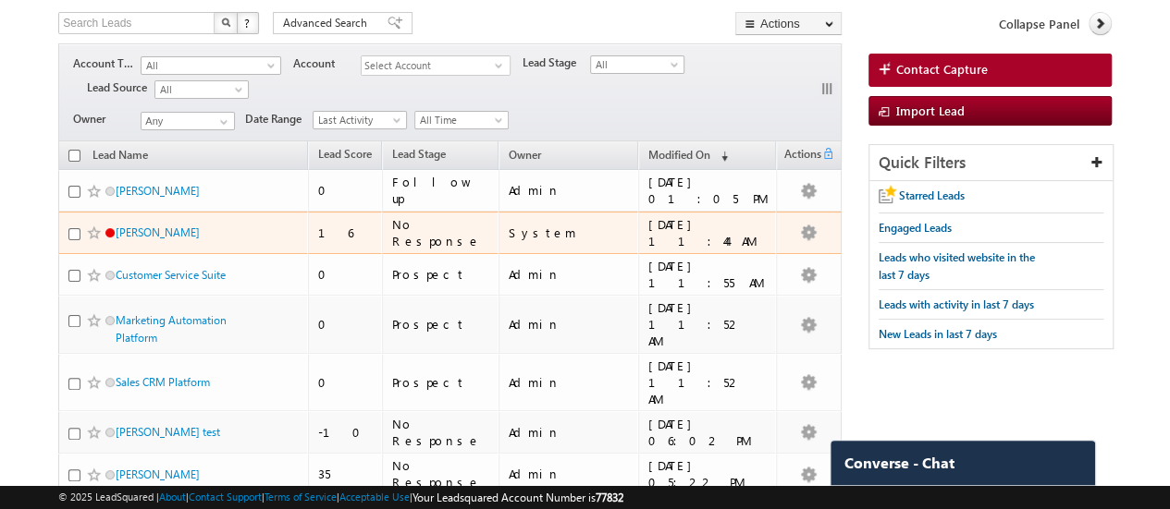
scroll to position [0, 0]
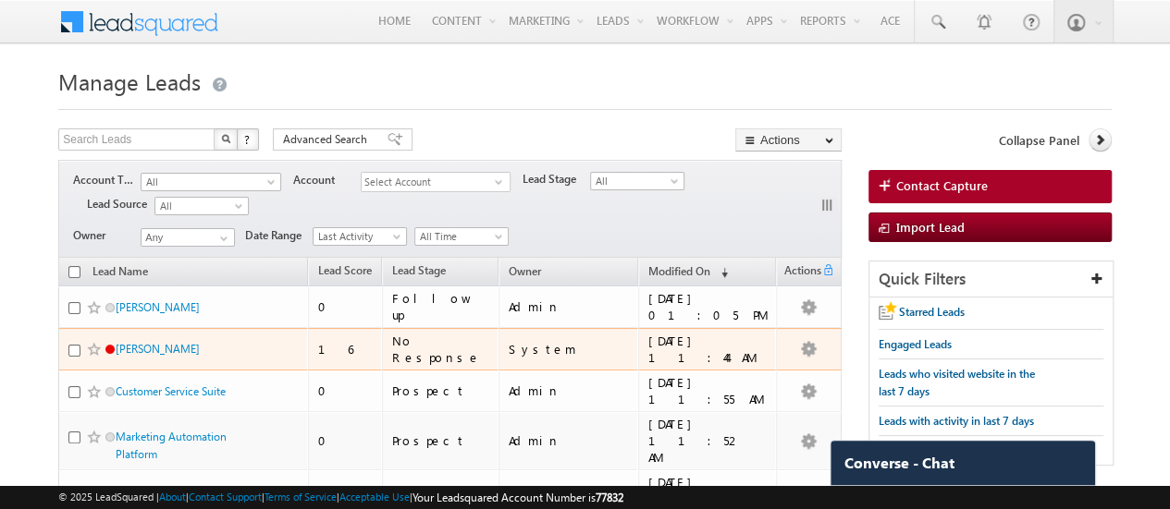
click at [435, 333] on div "No Response" at bounding box center [441, 349] width 98 height 33
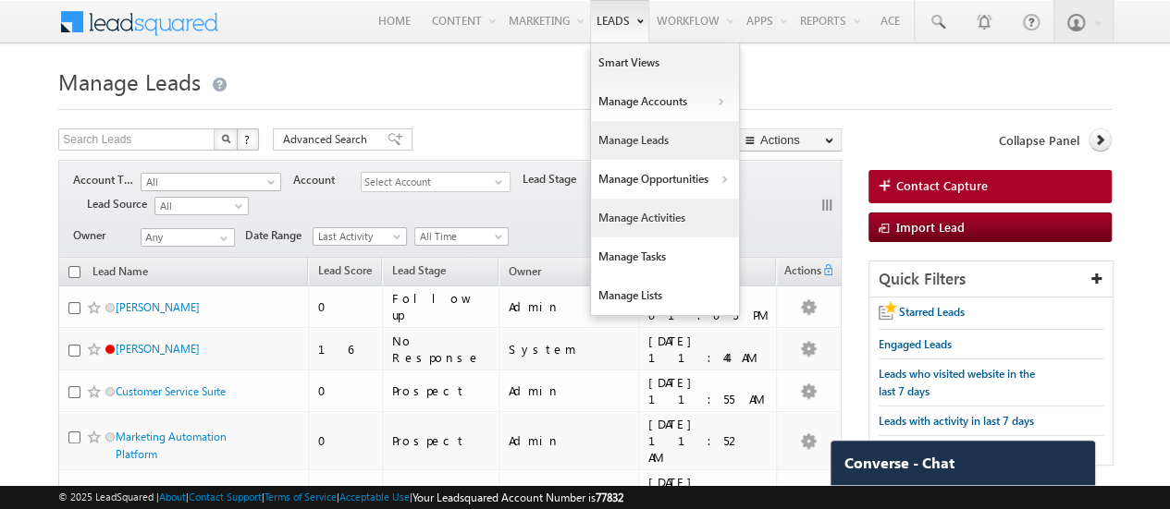
click at [639, 213] on link "Manage Activities" at bounding box center [665, 218] width 148 height 39
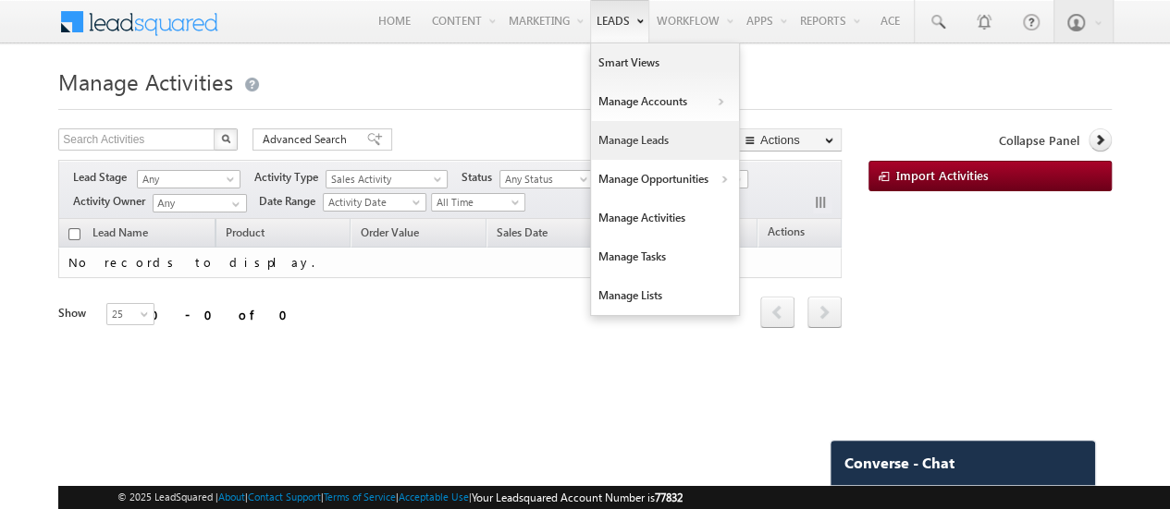
click at [653, 131] on link "Manage Leads" at bounding box center [665, 140] width 148 height 39
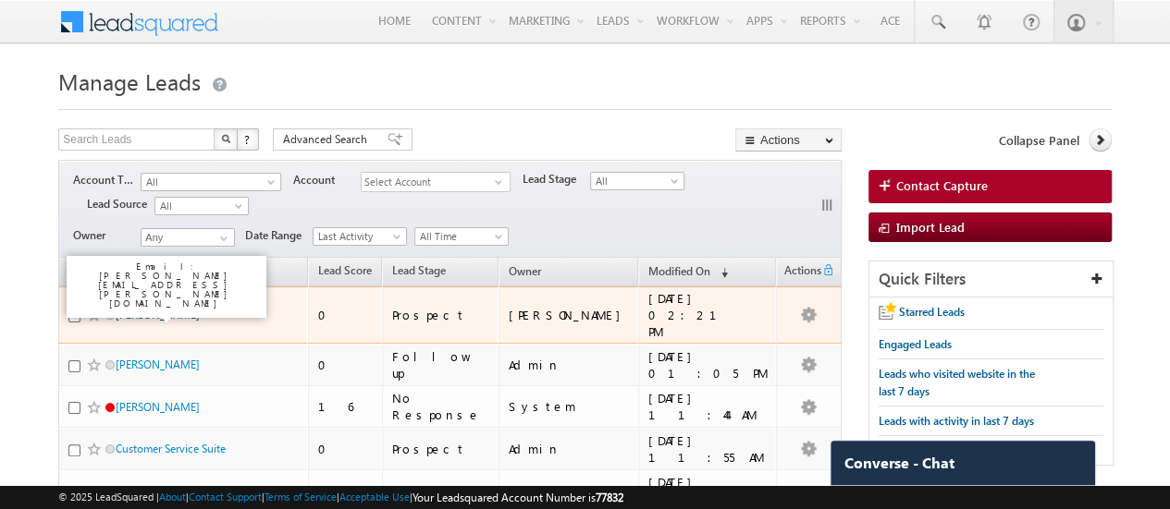
click at [117, 308] on link "[PERSON_NAME]" at bounding box center [158, 315] width 84 height 14
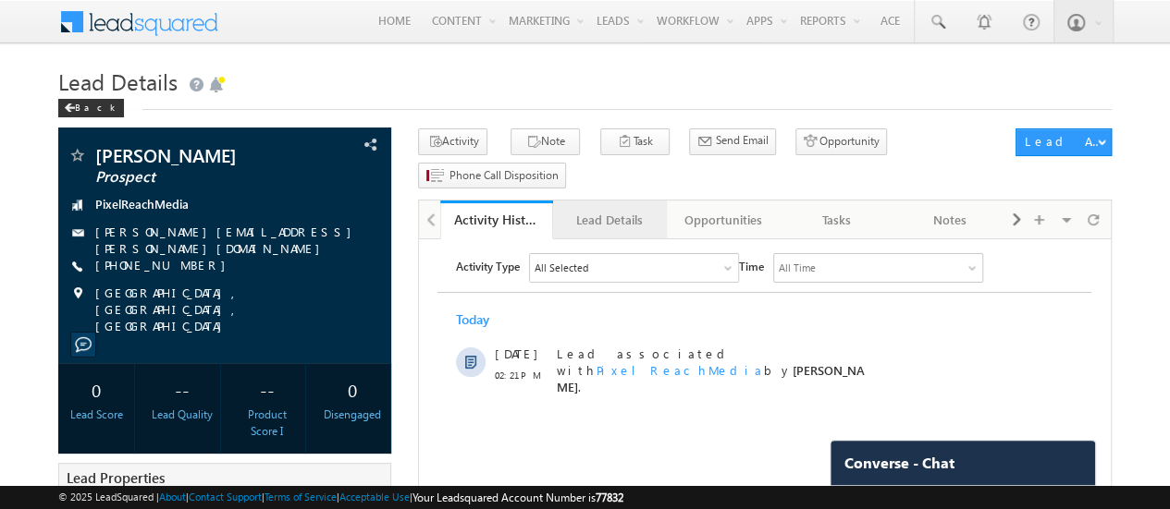
click at [616, 223] on div "Lead Details" at bounding box center [609, 220] width 82 height 22
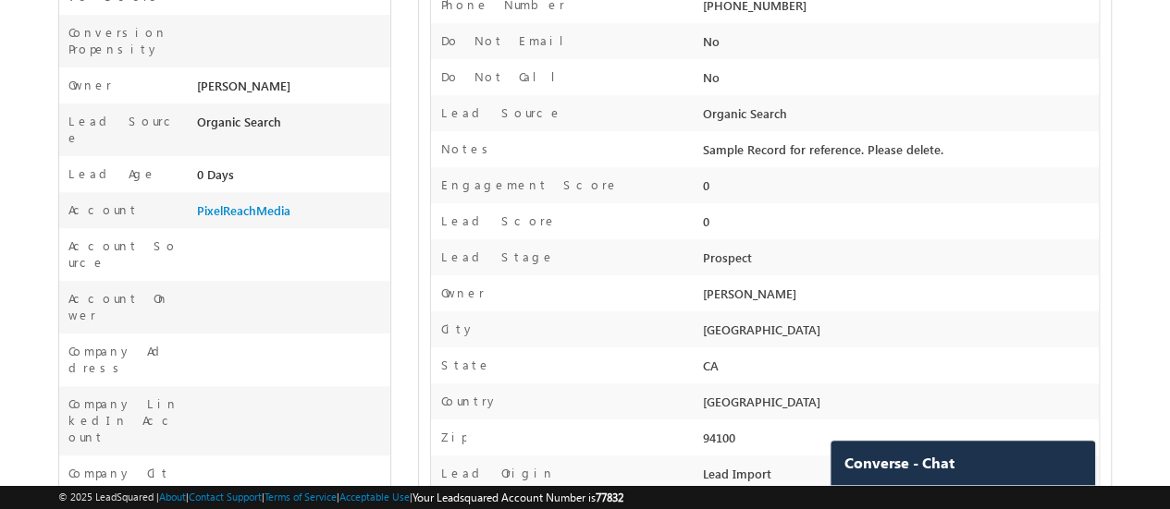
scroll to position [570, 0]
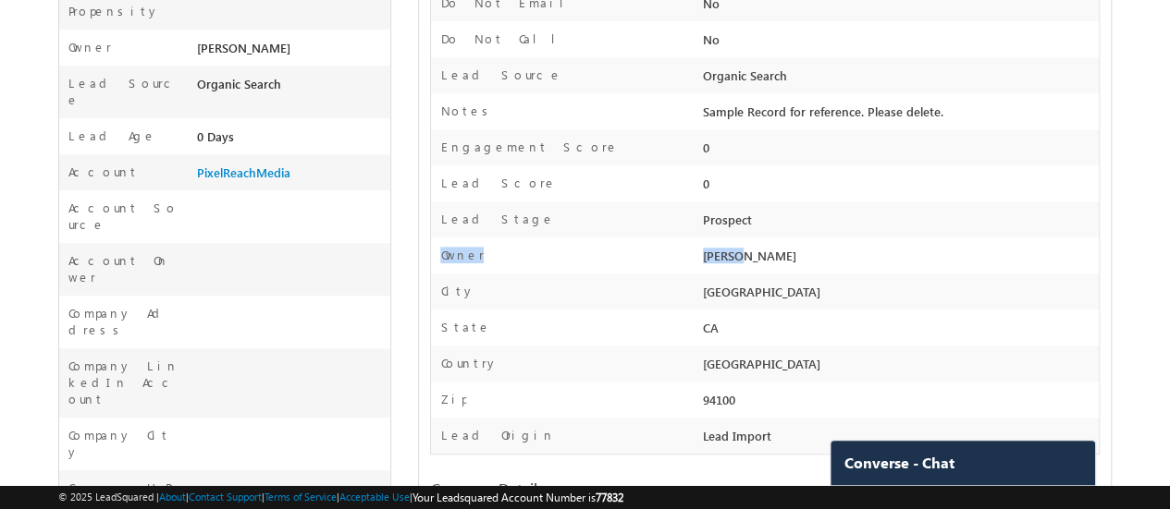
drag, startPoint x: 752, startPoint y: 256, endPoint x: 569, endPoint y: 243, distance: 183.5
click at [569, 243] on div "Owner * Bhavya" at bounding box center [764, 256] width 667 height 36
drag, startPoint x: 764, startPoint y: 216, endPoint x: 571, endPoint y: 178, distance: 196.2
click at [584, 178] on div "Account PixelReachMedia First Name John Lead Number 1203 Conversion Propensity …" at bounding box center [764, 93] width 669 height 723
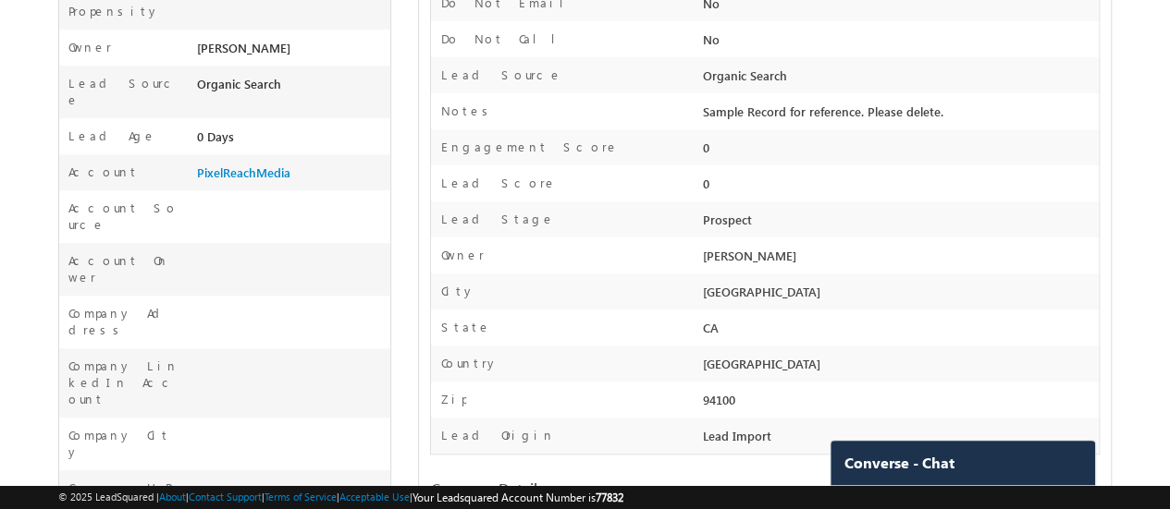
click at [549, 176] on div "Lead Score" at bounding box center [564, 188] width 267 height 27
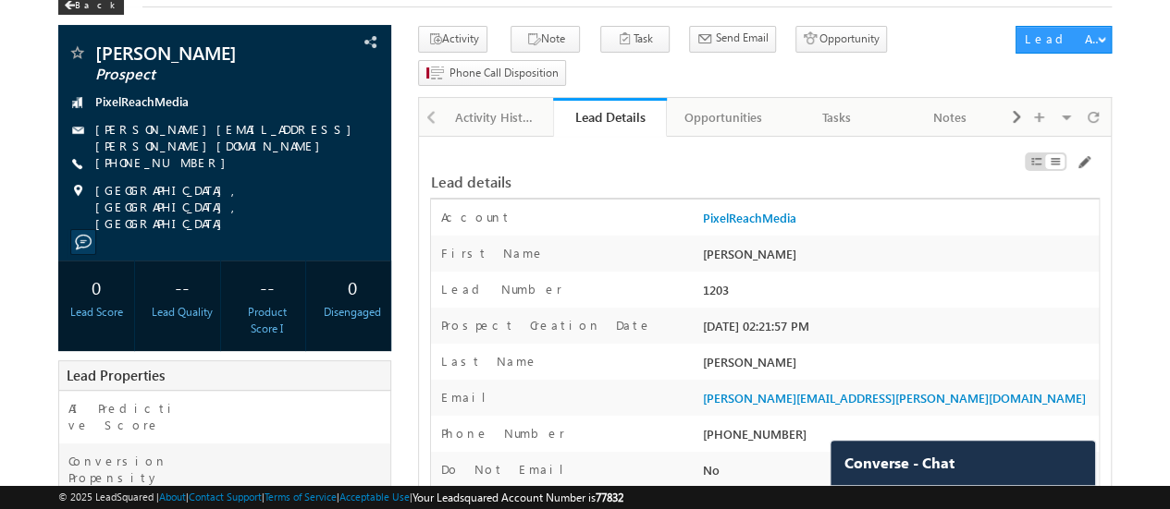
scroll to position [0, 0]
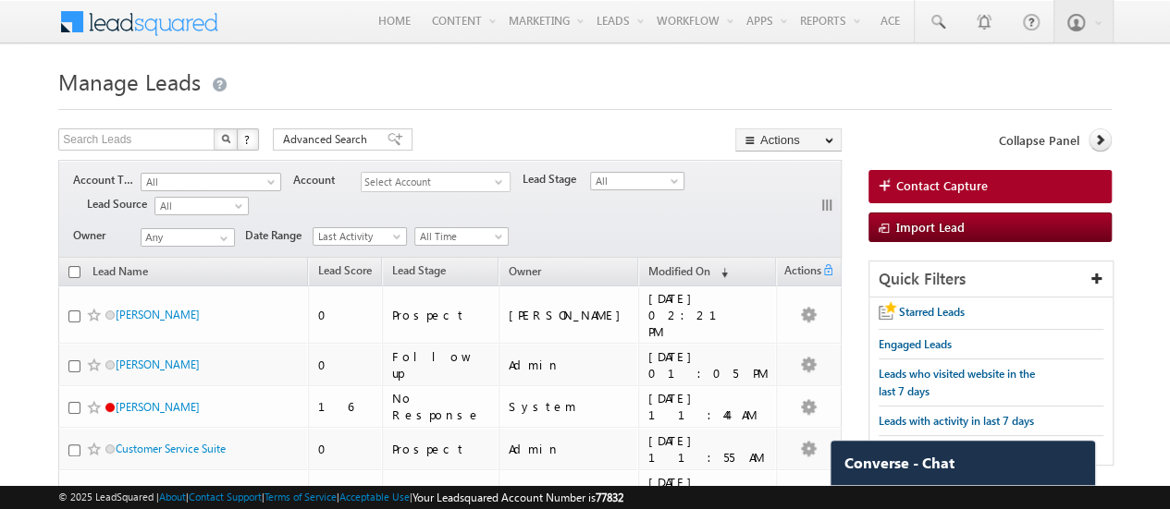
click at [553, 267] on th "Owner" at bounding box center [568, 272] width 140 height 29
click at [518, 264] on span "Owner" at bounding box center [525, 271] width 32 height 14
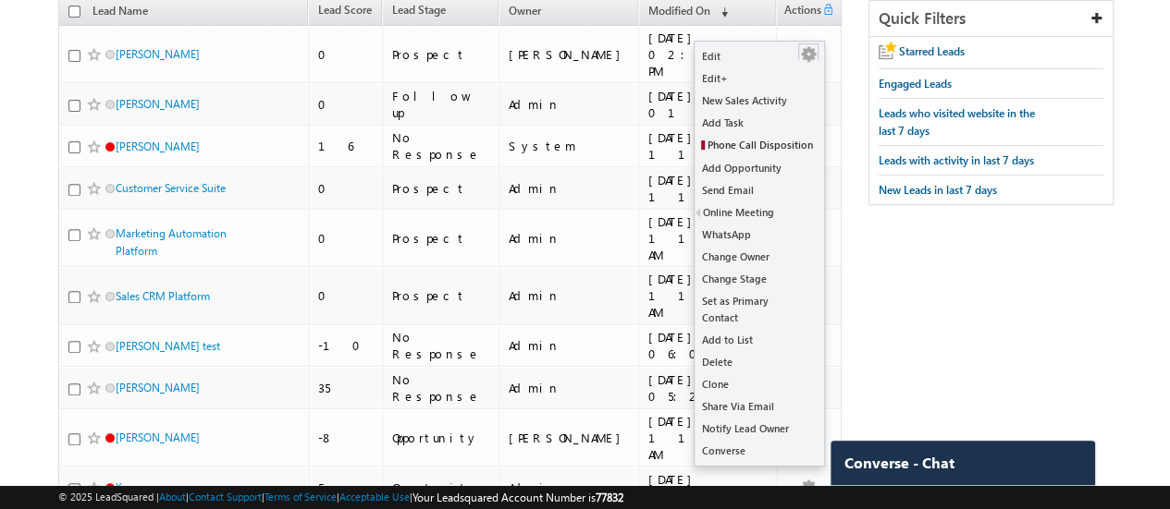
scroll to position [262, 0]
click at [736, 279] on link "Change Stage" at bounding box center [758, 278] width 129 height 22
checkbox input "true"
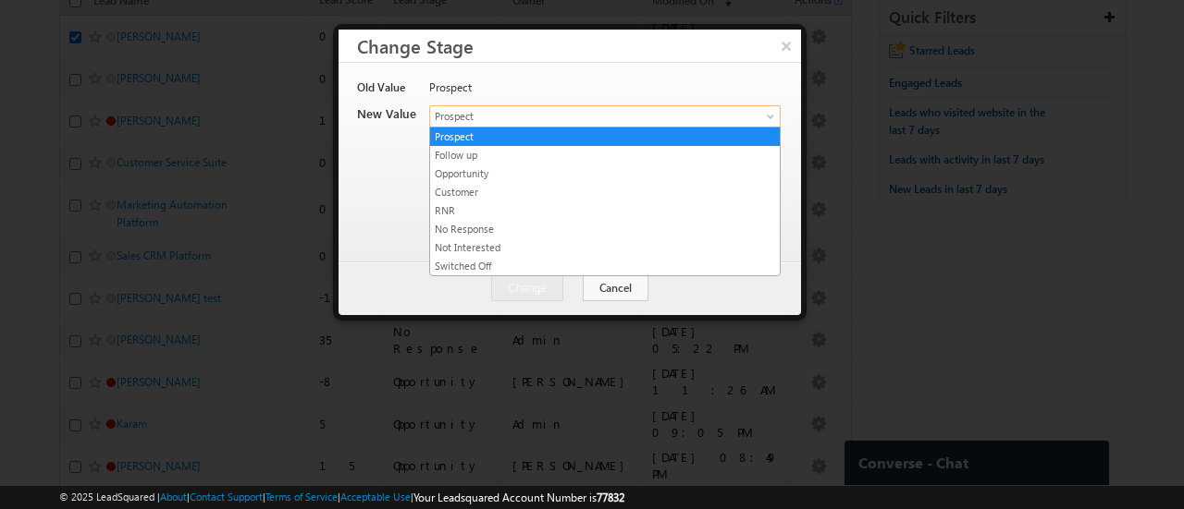
click at [769, 117] on span at bounding box center [772, 120] width 15 height 15
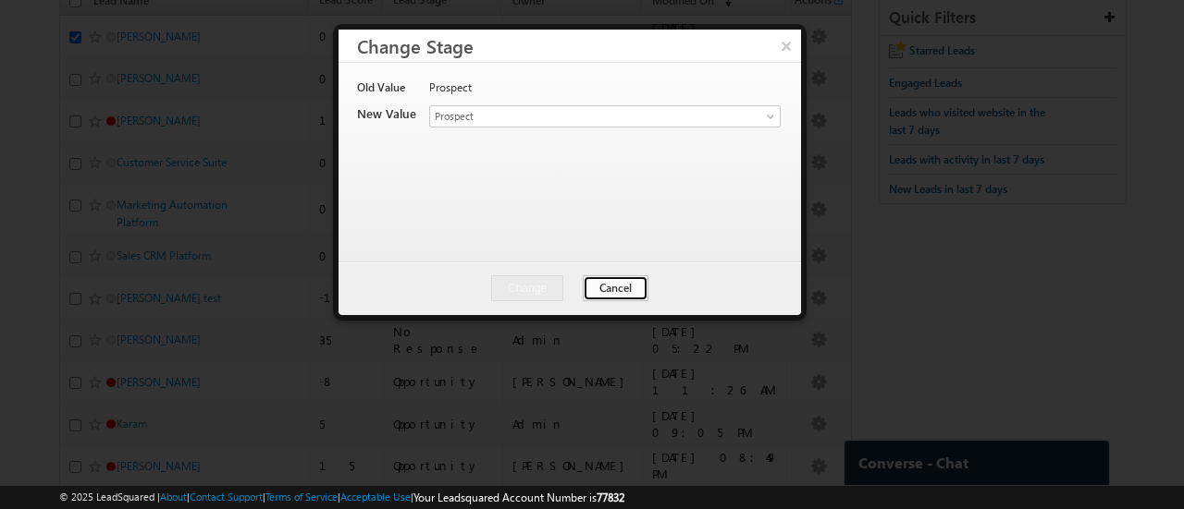
click at [597, 292] on button "Cancel" at bounding box center [616, 289] width 66 height 26
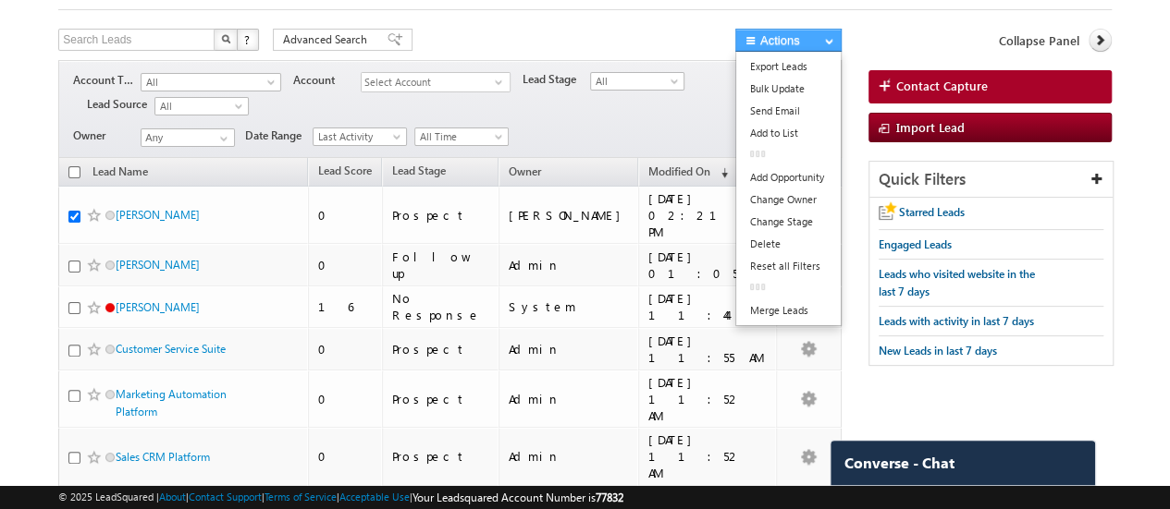
scroll to position [0, 0]
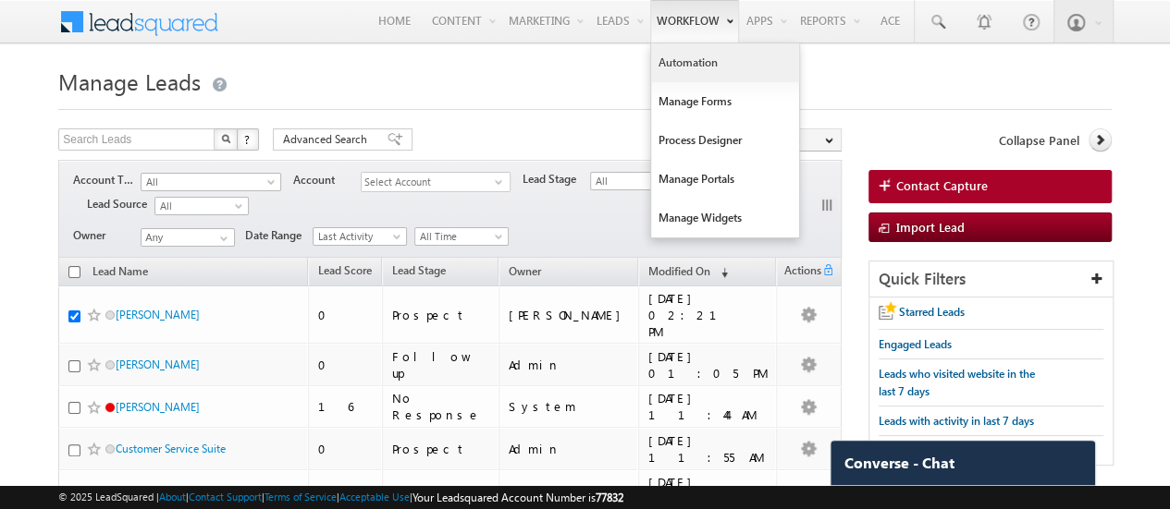
click at [732, 80] on link "Automation" at bounding box center [725, 62] width 148 height 39
click at [730, 66] on link "Automation" at bounding box center [725, 62] width 148 height 39
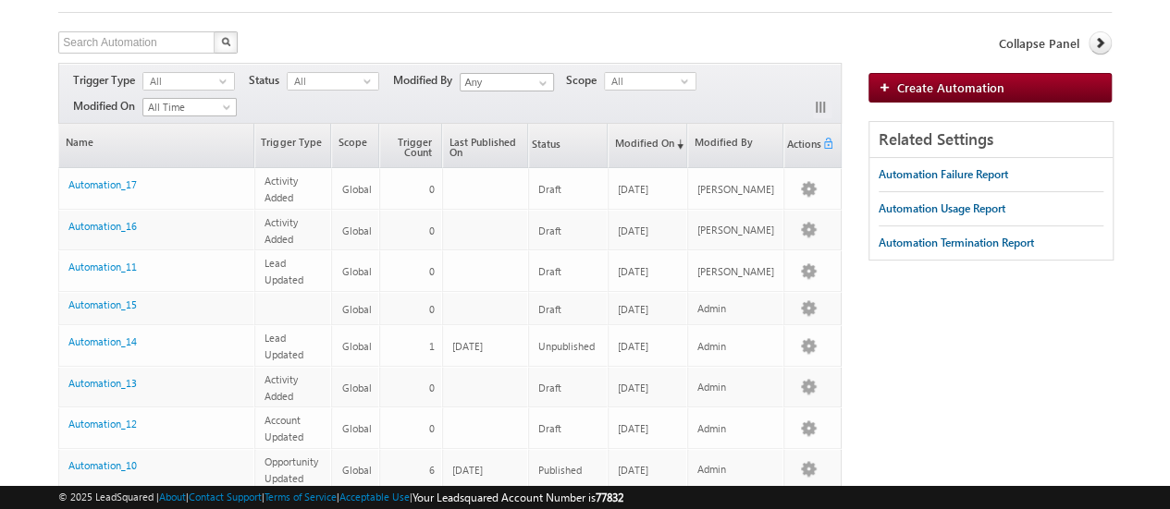
scroll to position [98, 0]
